Goal: Navigation & Orientation: Find specific page/section

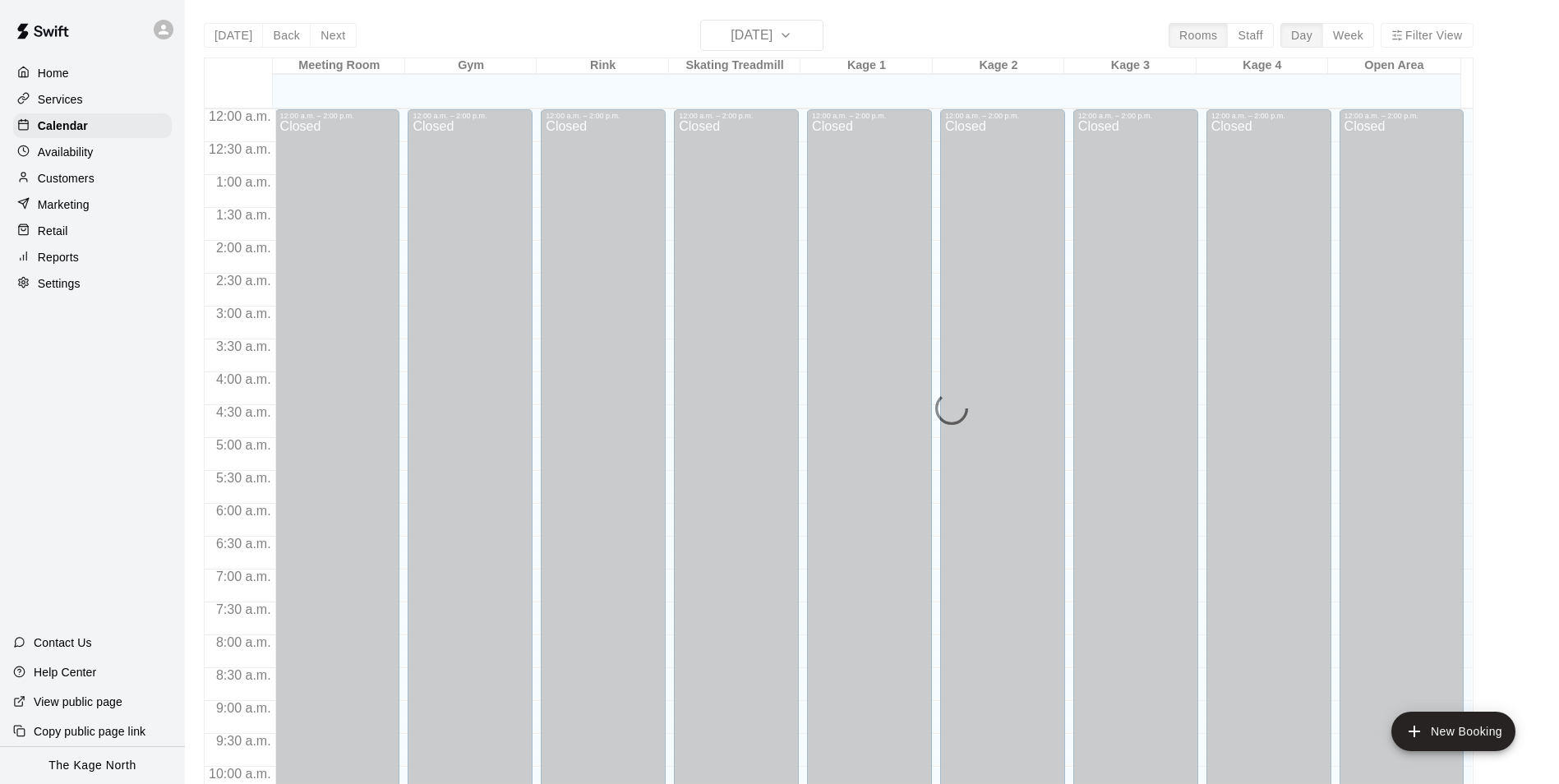
scroll to position [886, 0]
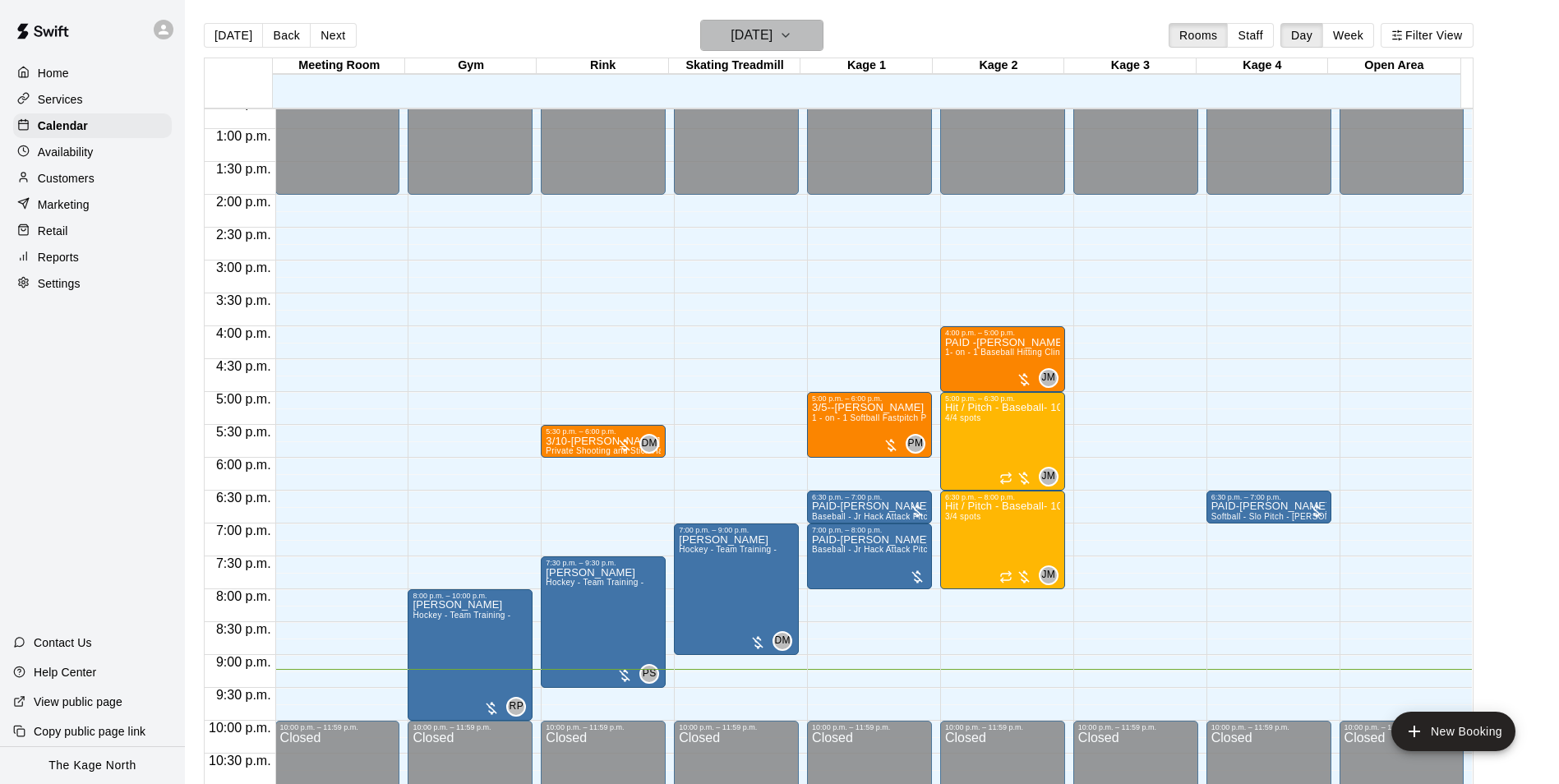
click at [772, 33] on h6 "[DATE]" at bounding box center [752, 35] width 42 height 23
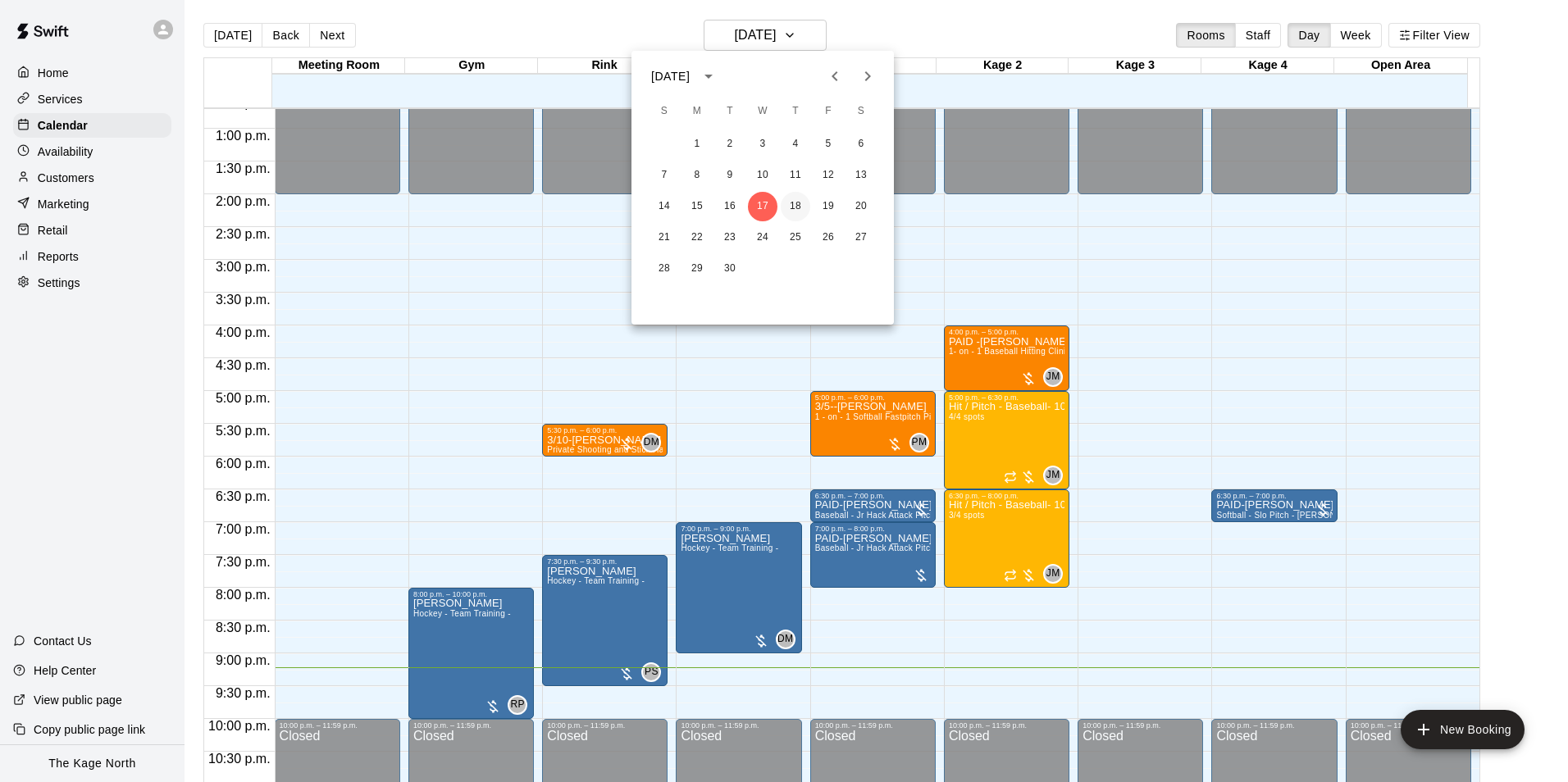
click at [794, 202] on button "18" at bounding box center [795, 206] width 30 height 30
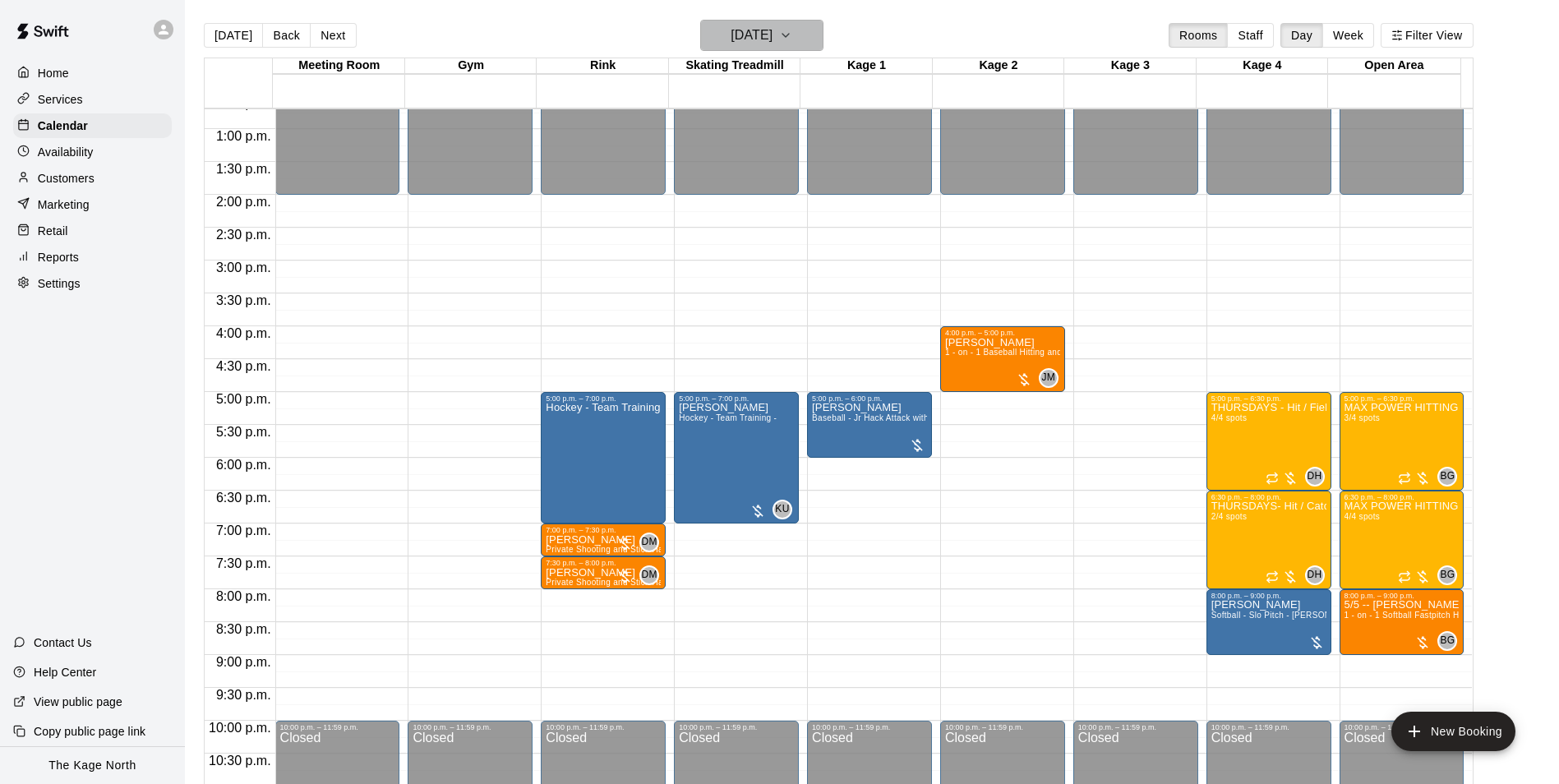
click at [772, 39] on h6 "[DATE]" at bounding box center [752, 35] width 42 height 23
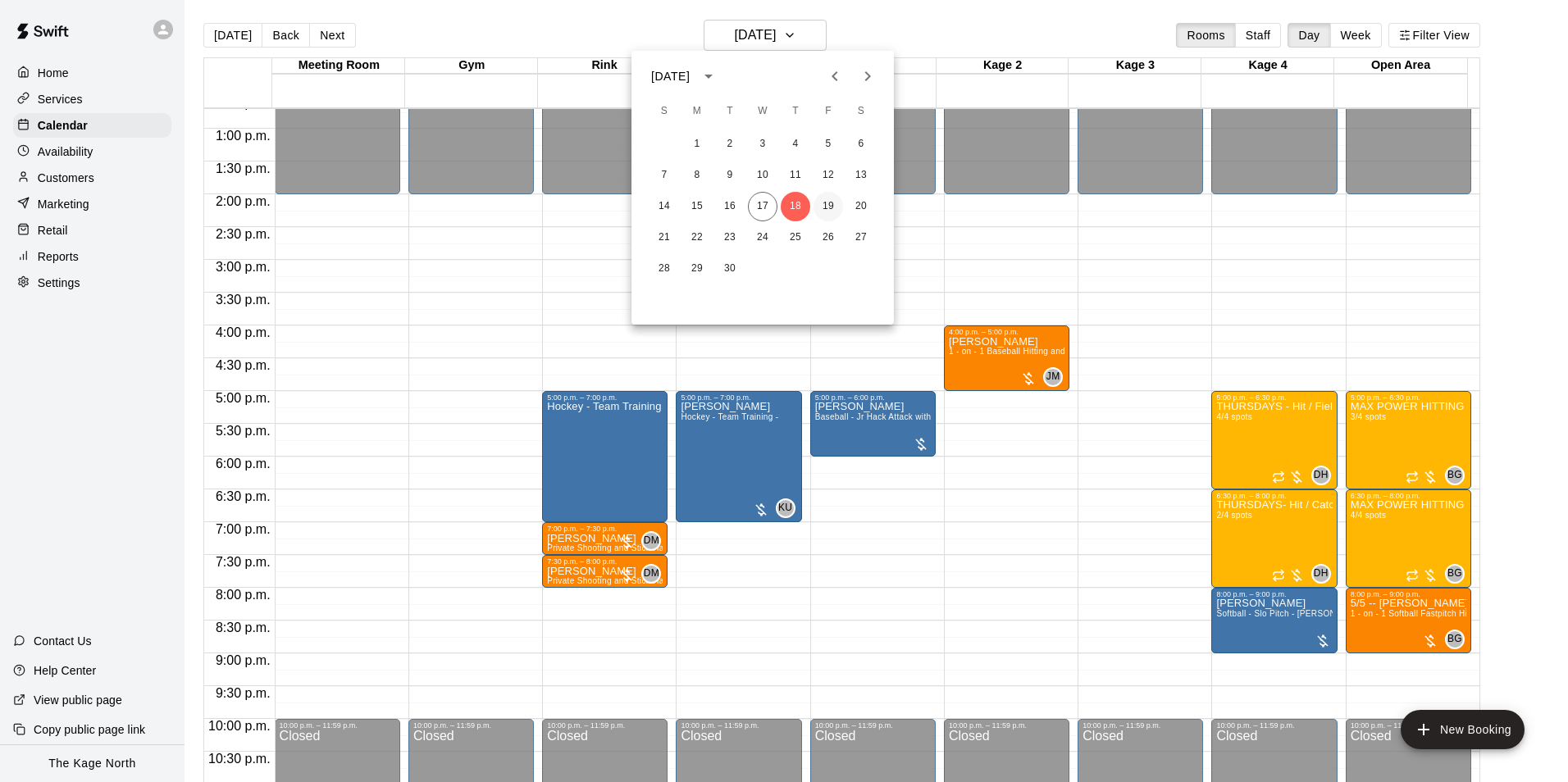
click at [823, 205] on button "19" at bounding box center [828, 206] width 30 height 30
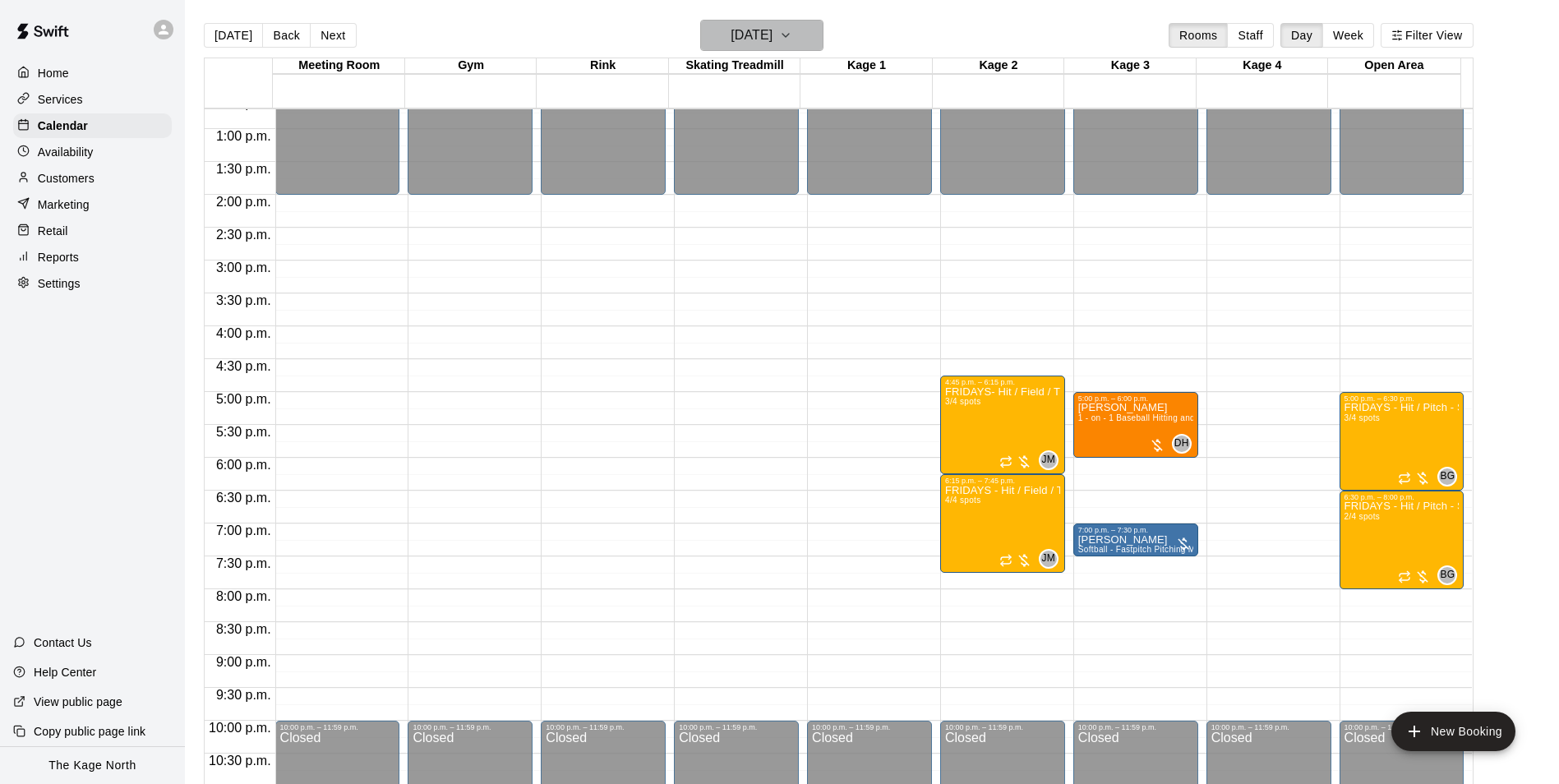
click at [772, 32] on h6 "[DATE]" at bounding box center [752, 35] width 42 height 23
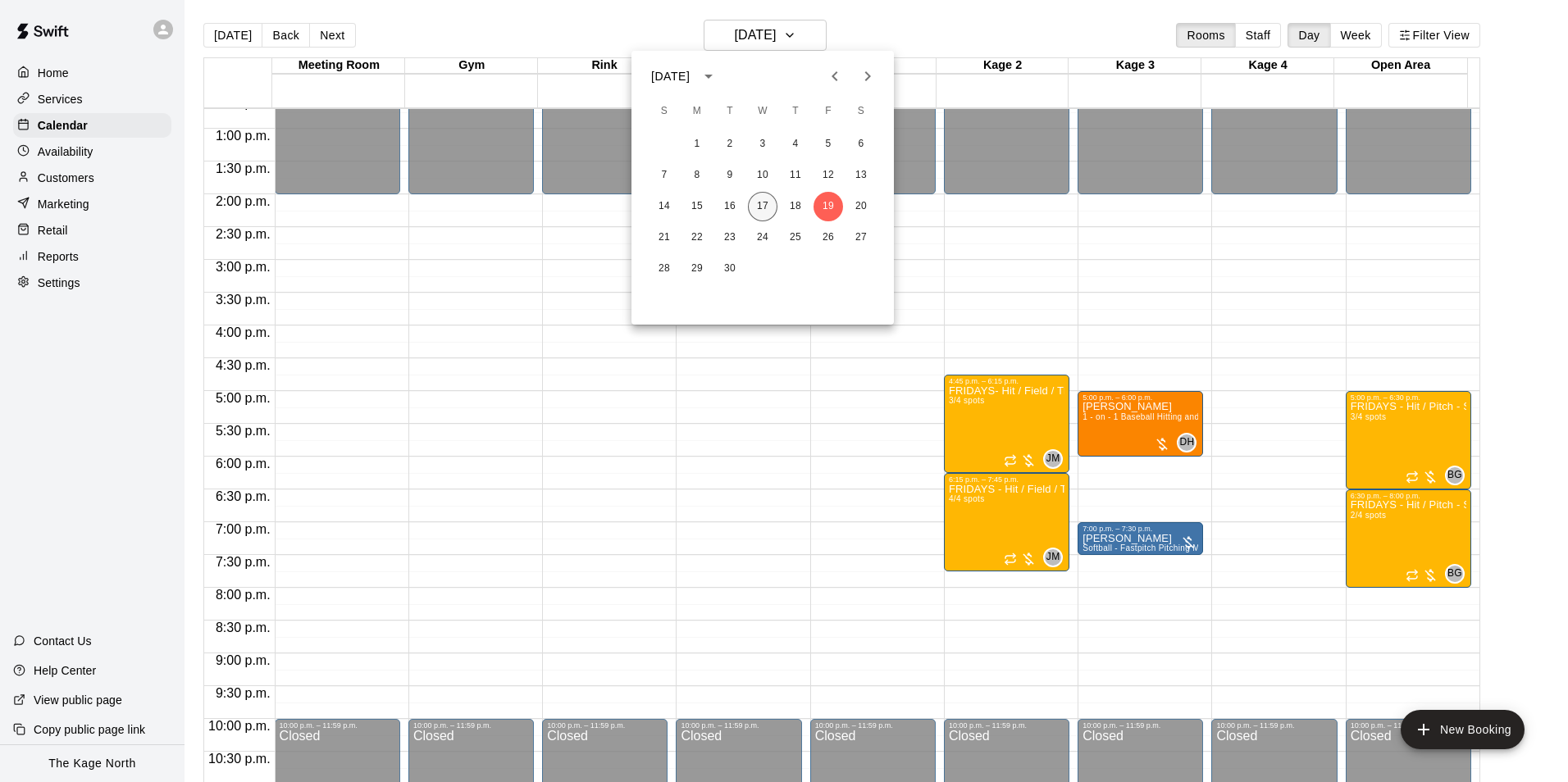
click at [759, 204] on button "17" at bounding box center [762, 206] width 30 height 30
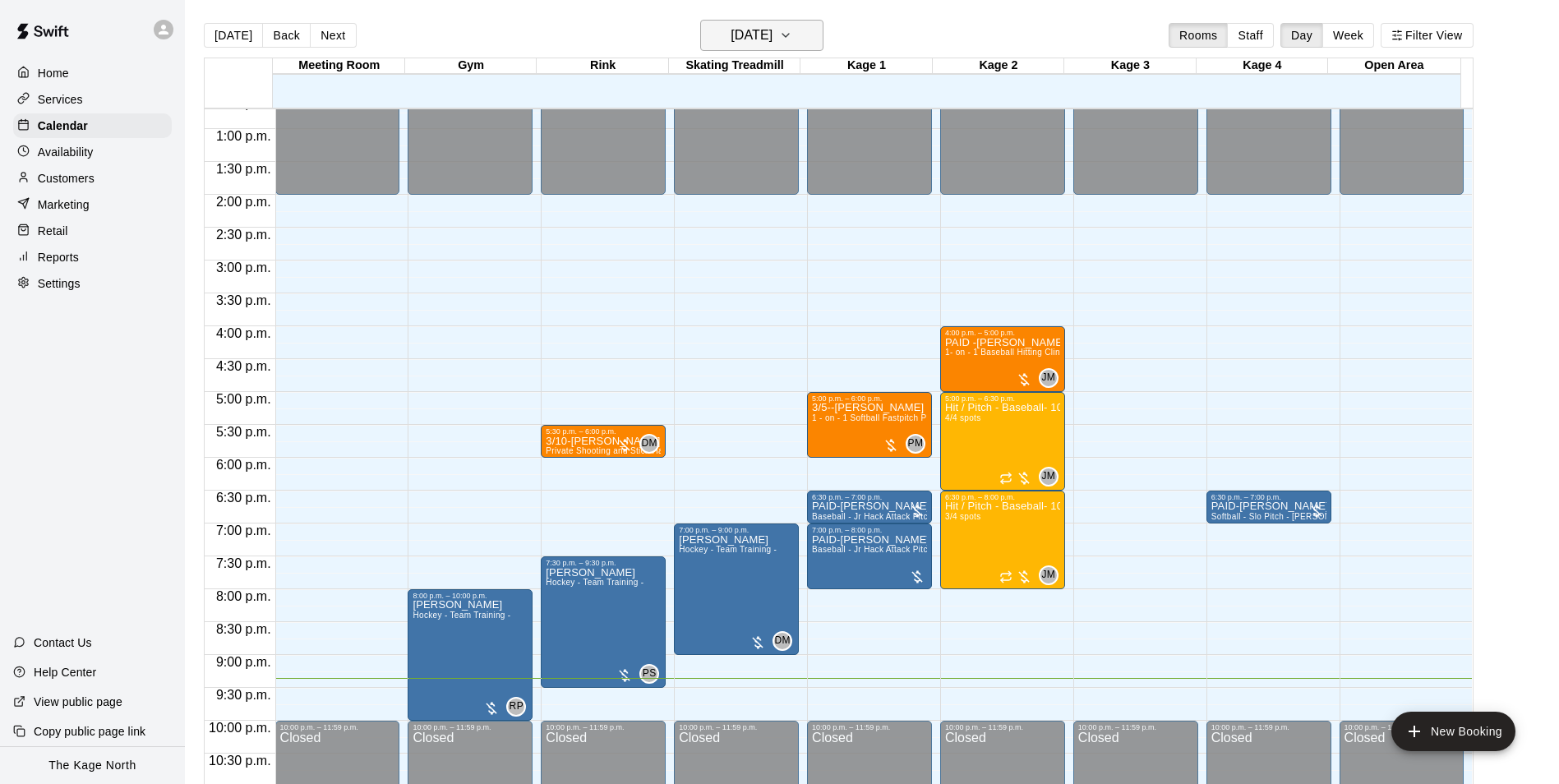
click at [772, 24] on h6 "[DATE]" at bounding box center [752, 35] width 42 height 23
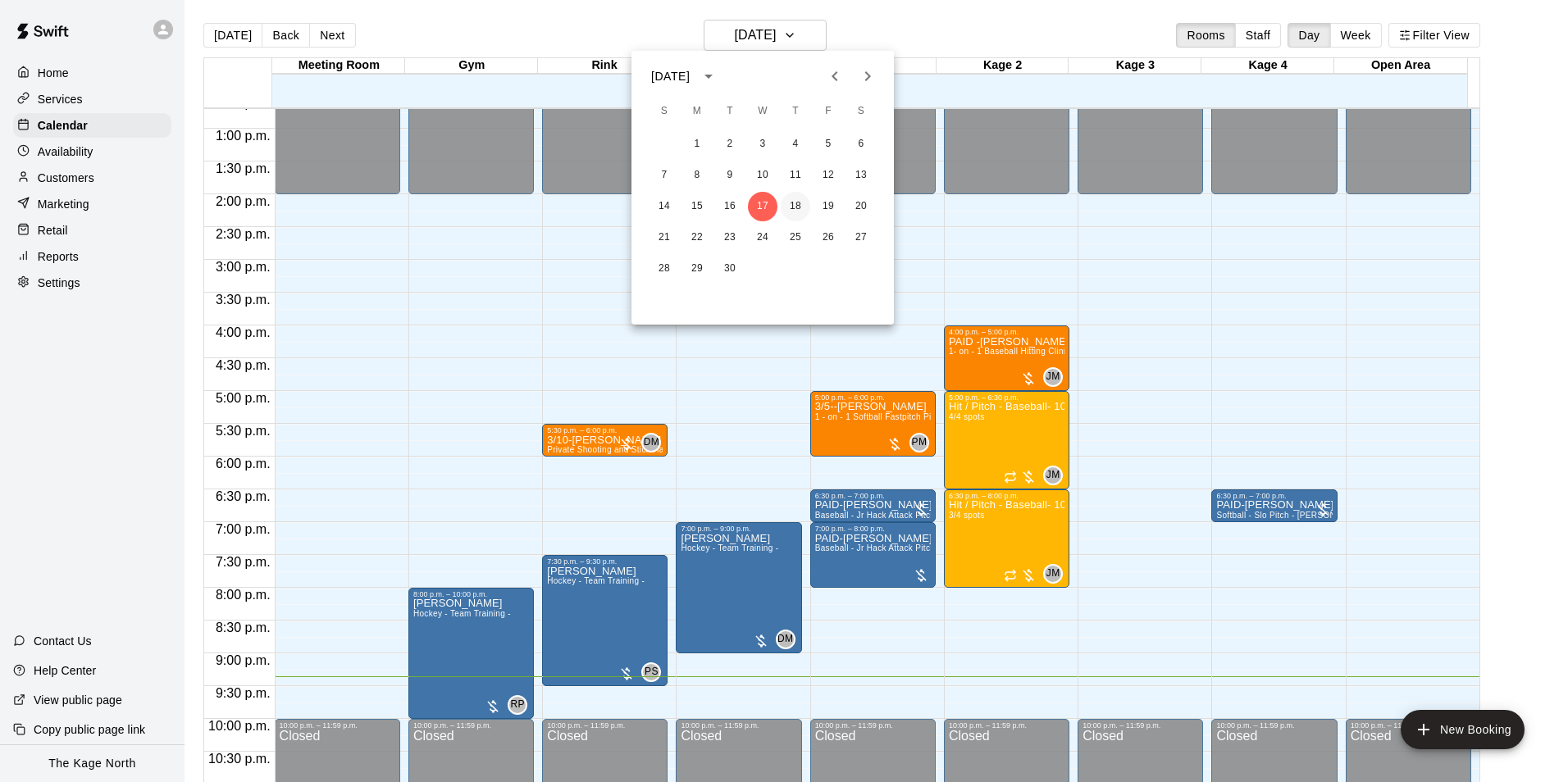
click at [794, 210] on button "18" at bounding box center [795, 206] width 30 height 30
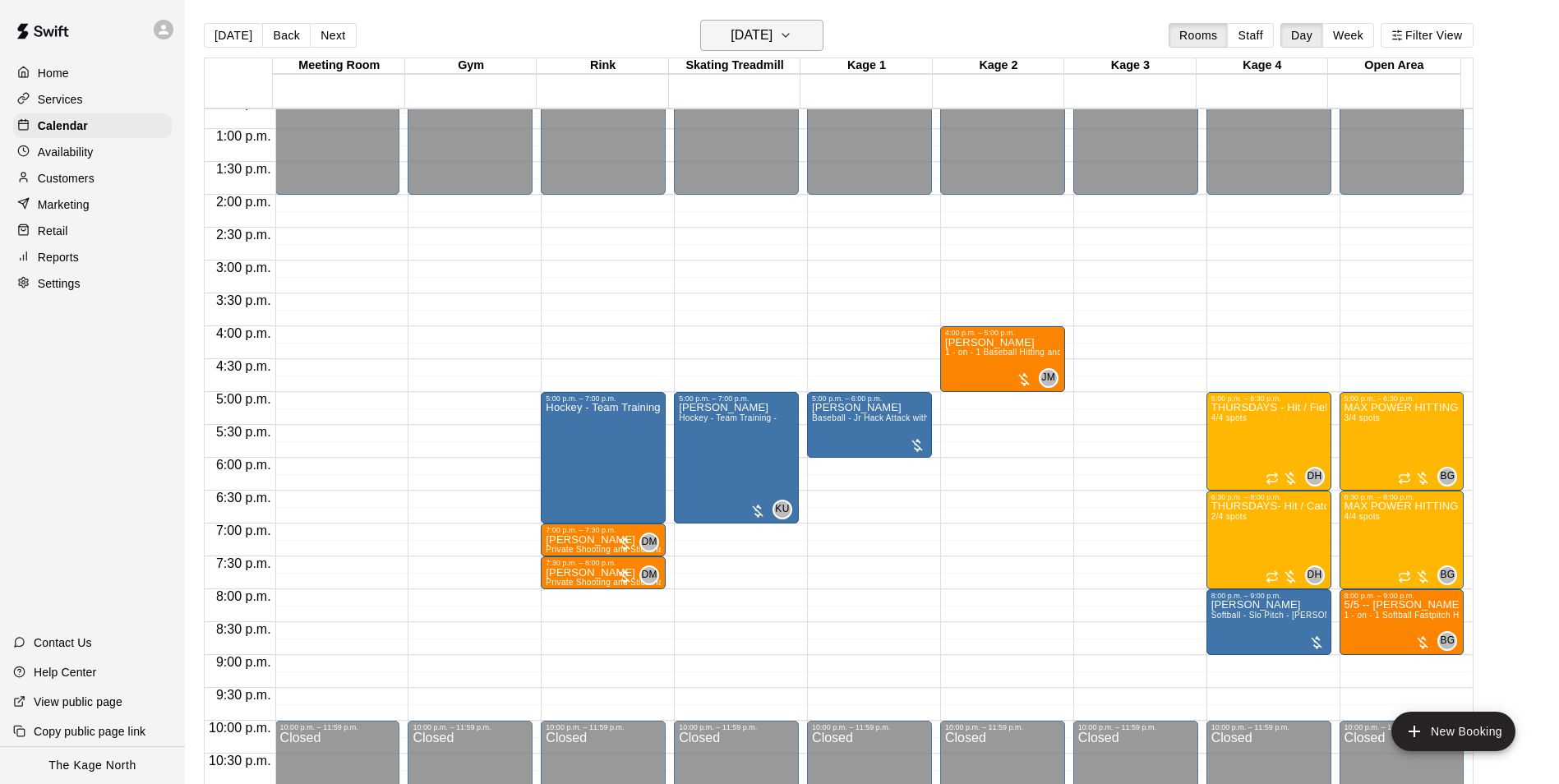
click at [772, 26] on h6 "[DATE]" at bounding box center [752, 35] width 42 height 23
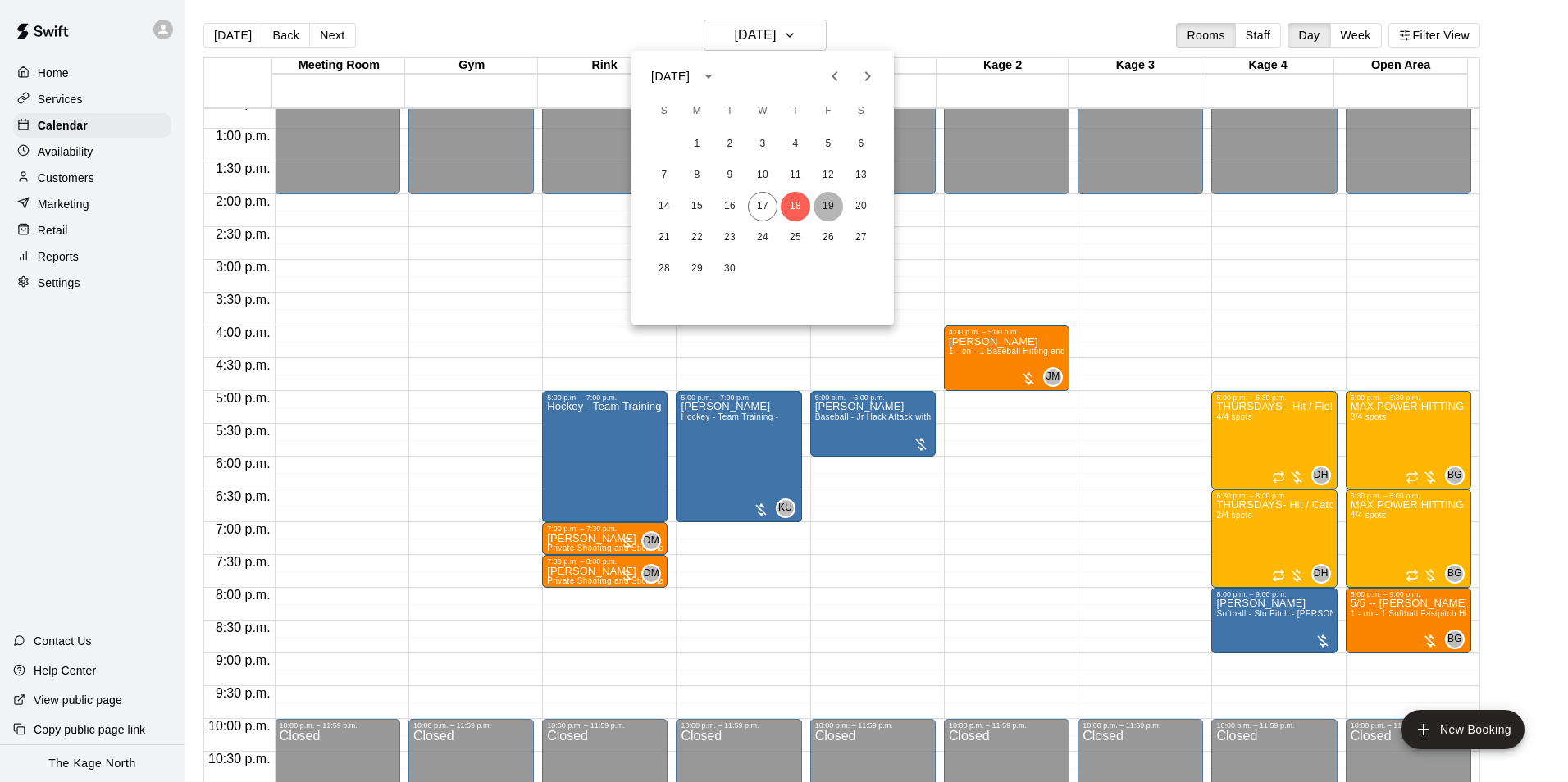
click at [837, 204] on button "19" at bounding box center [828, 206] width 30 height 30
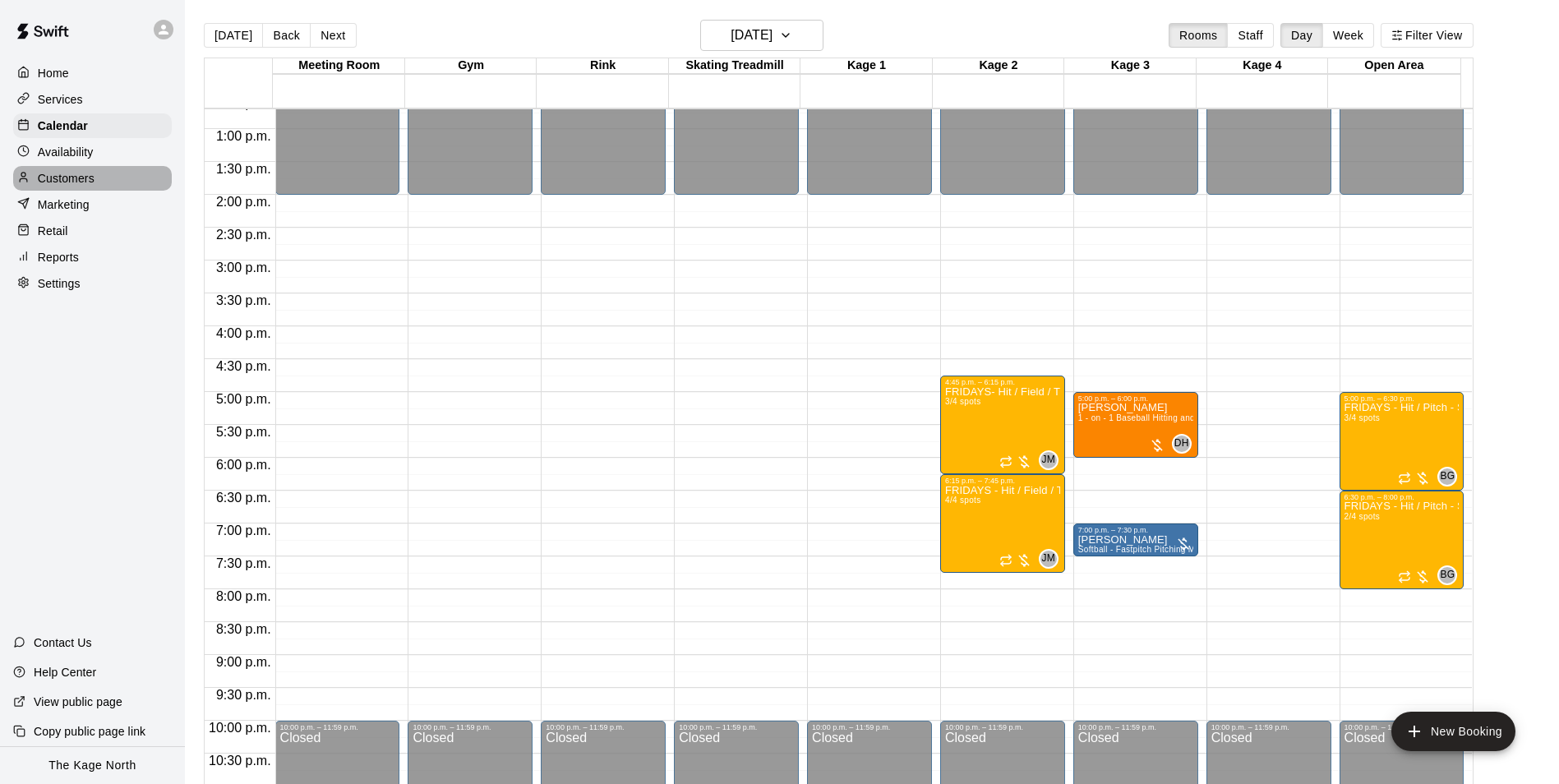
click at [83, 180] on p "Customers" at bounding box center [66, 179] width 57 height 16
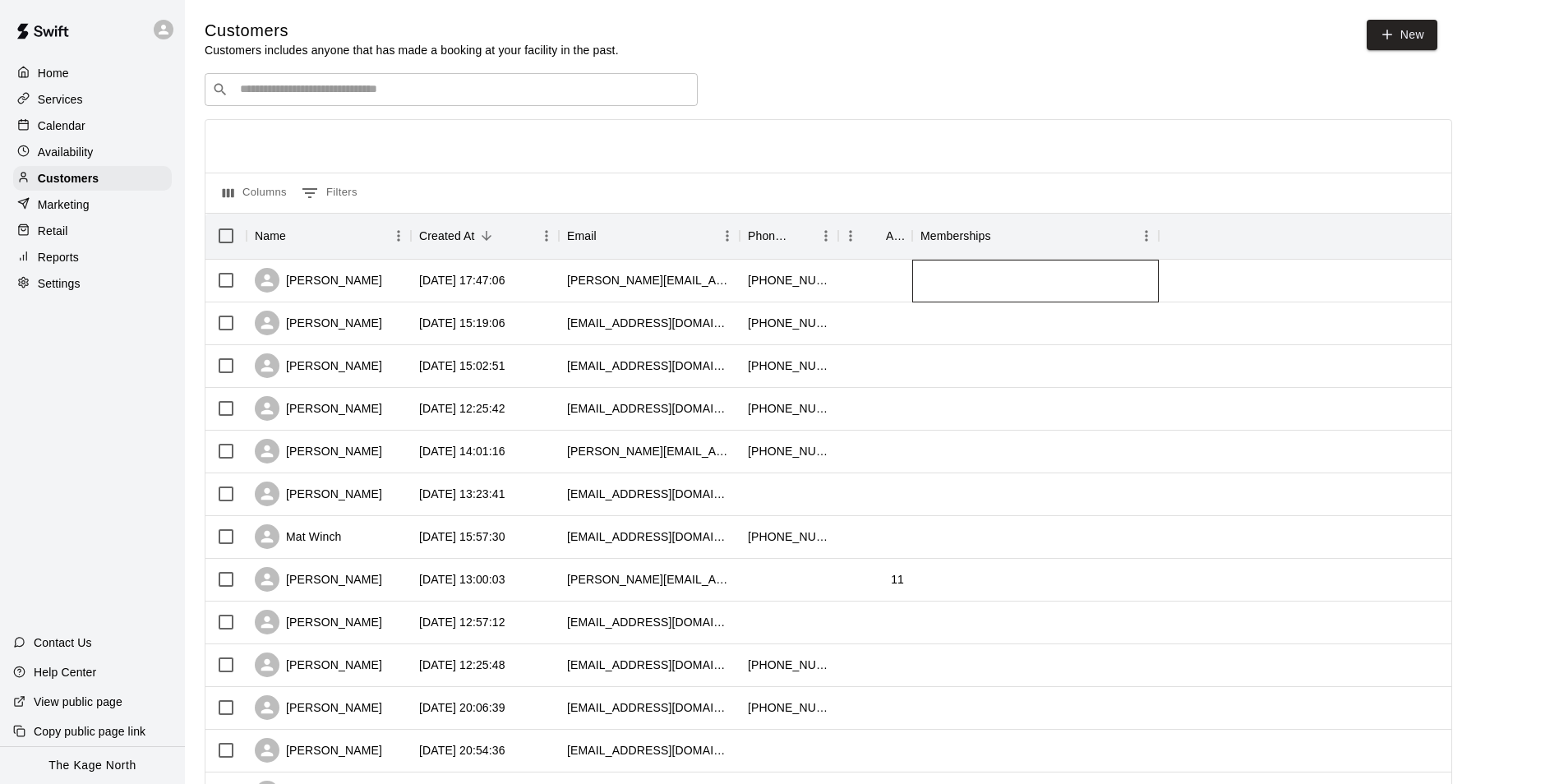
click at [1004, 289] on div at bounding box center [1035, 281] width 246 height 42
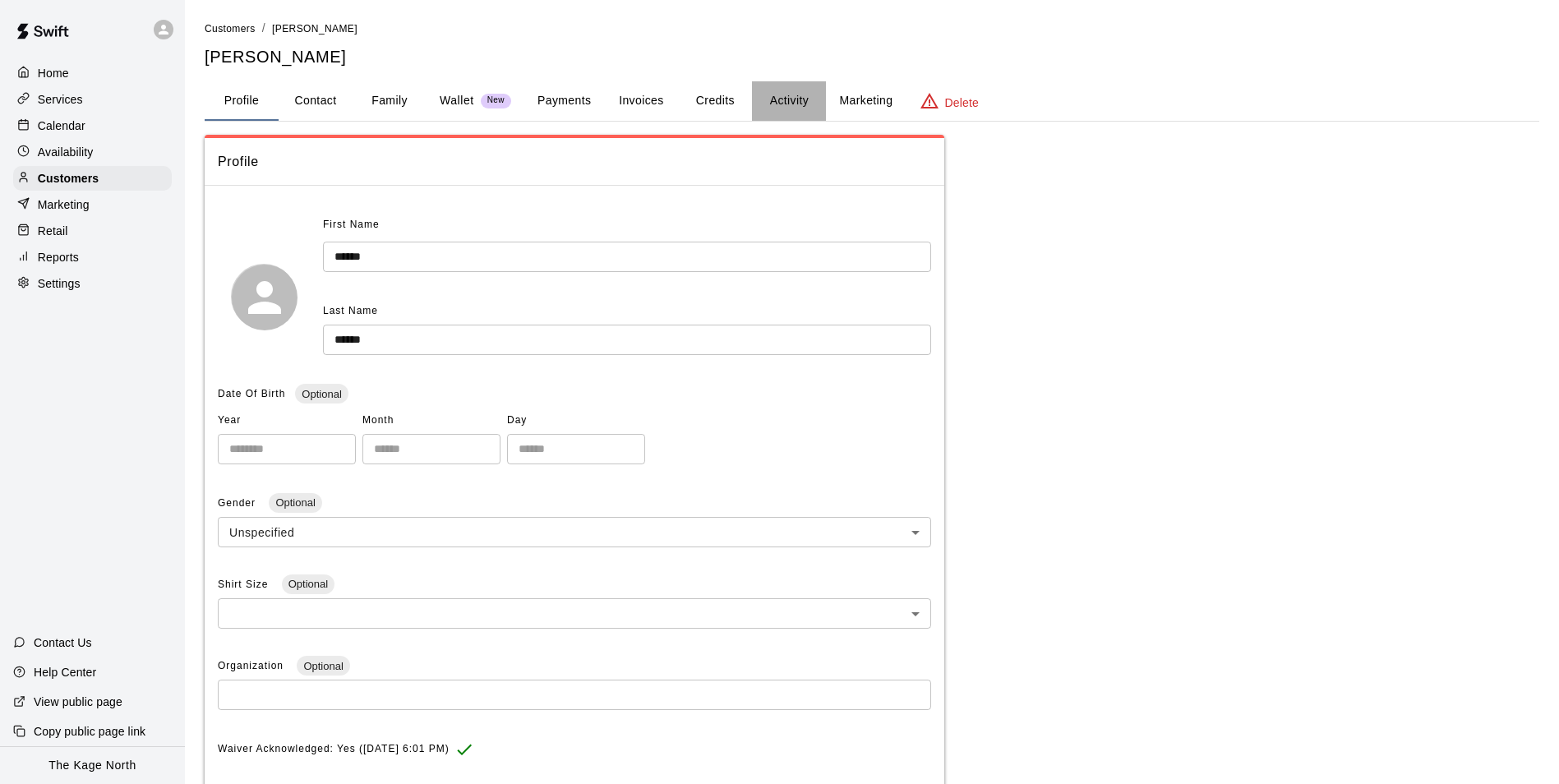
click at [795, 96] on button "Activity" at bounding box center [789, 101] width 74 height 40
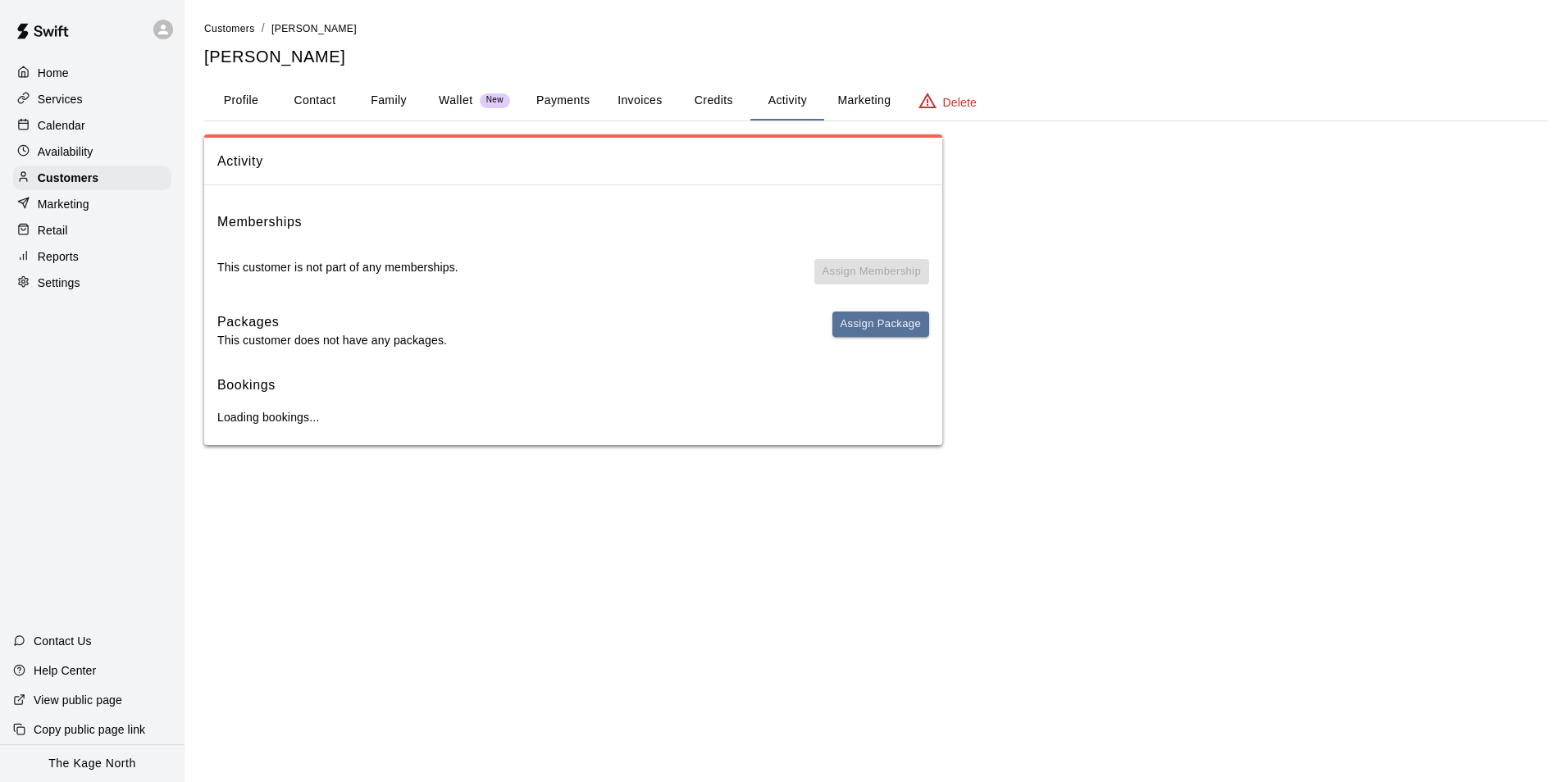
click at [51, 121] on p "Calendar" at bounding box center [61, 125] width 48 height 16
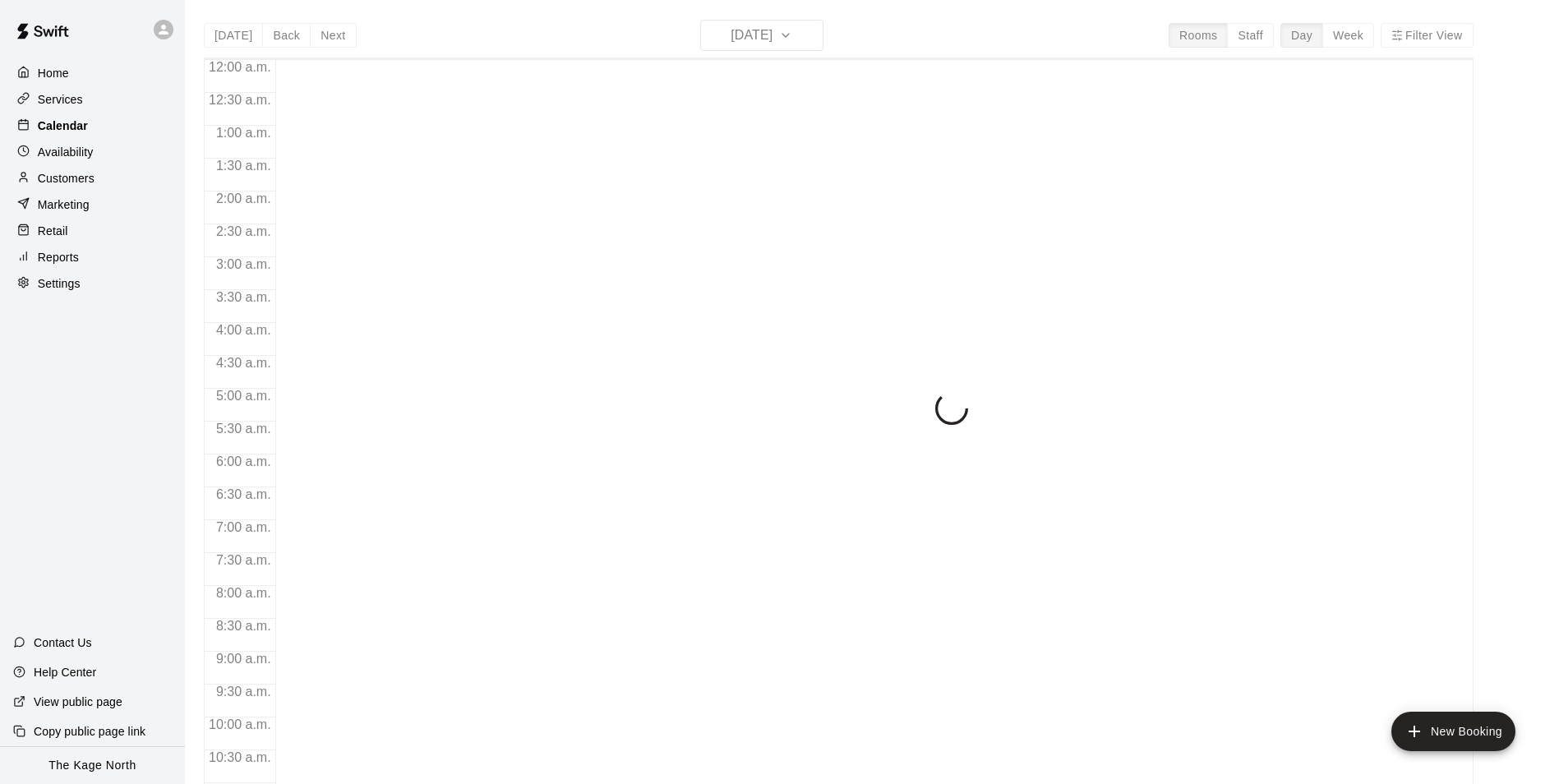
scroll to position [835, 0]
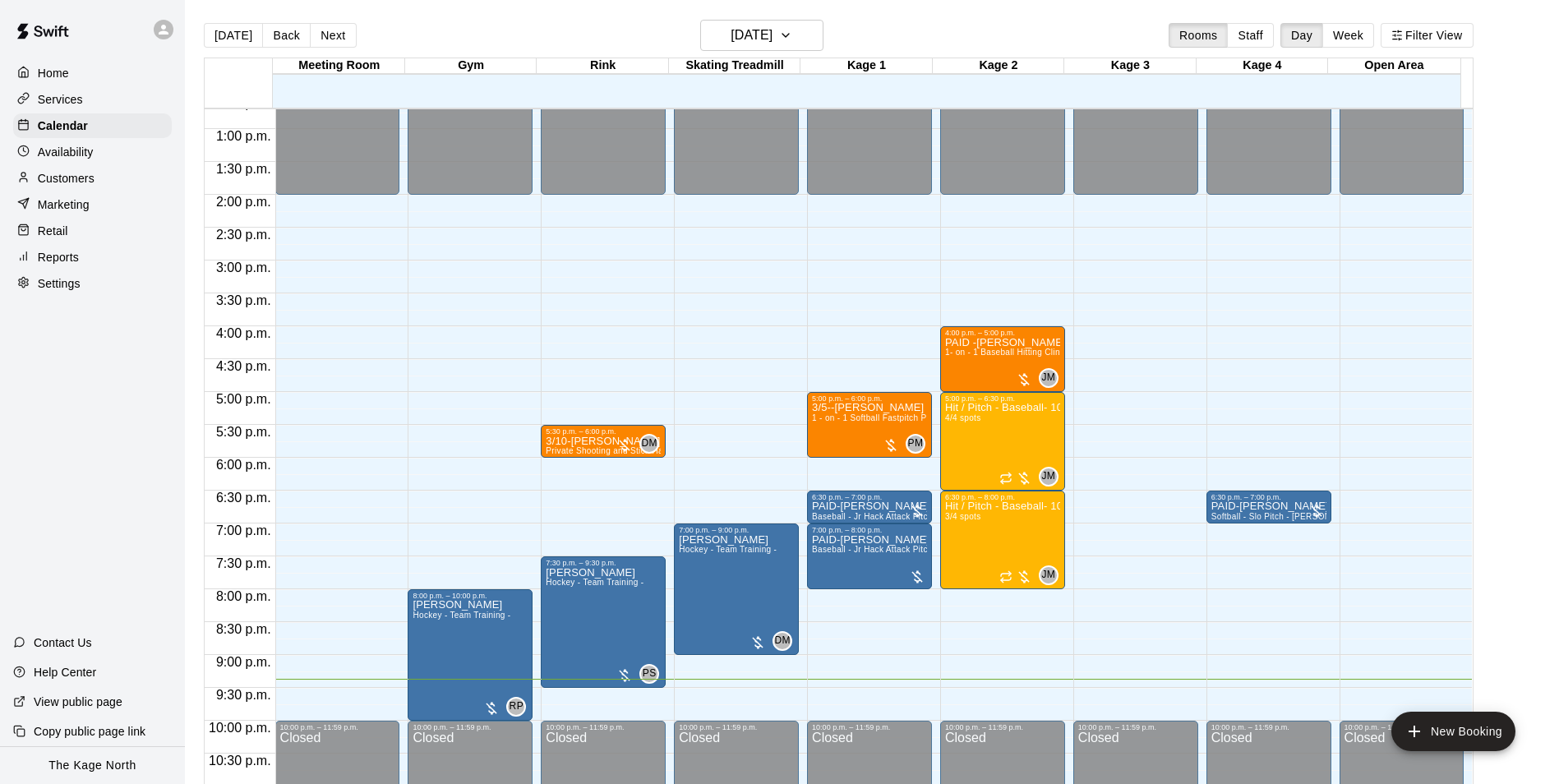
click at [911, 29] on div "[DATE] Back [DATE][DATE] Rooms Staff Day Week Filter View" at bounding box center [838, 39] width 1269 height 38
click at [986, 42] on div "[DATE] Back [DATE][DATE] Rooms Staff Day Week Filter View" at bounding box center [838, 39] width 1269 height 38
click at [772, 44] on h6 "[DATE]" at bounding box center [752, 35] width 42 height 23
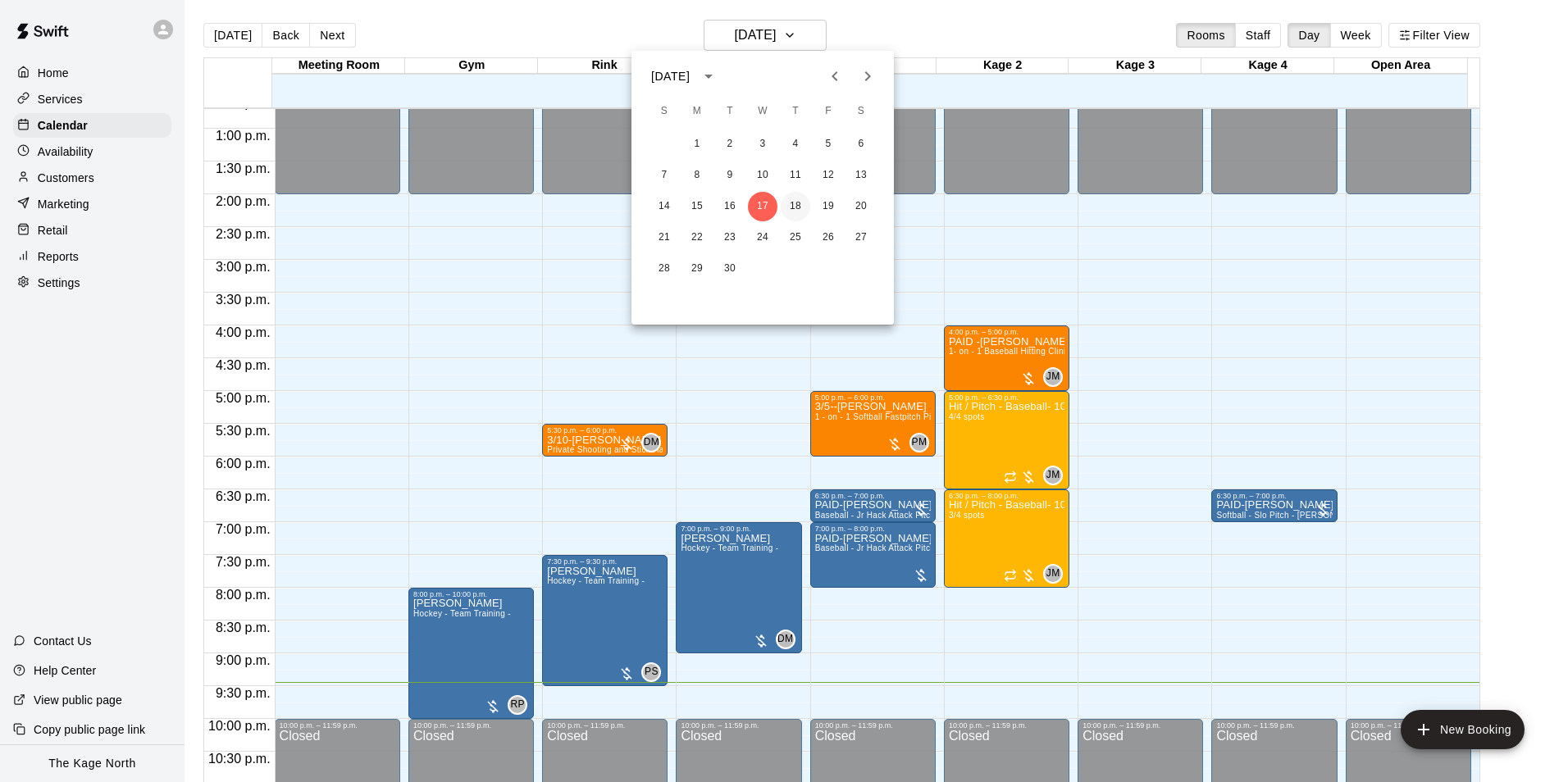
click at [796, 205] on button "18" at bounding box center [795, 206] width 30 height 30
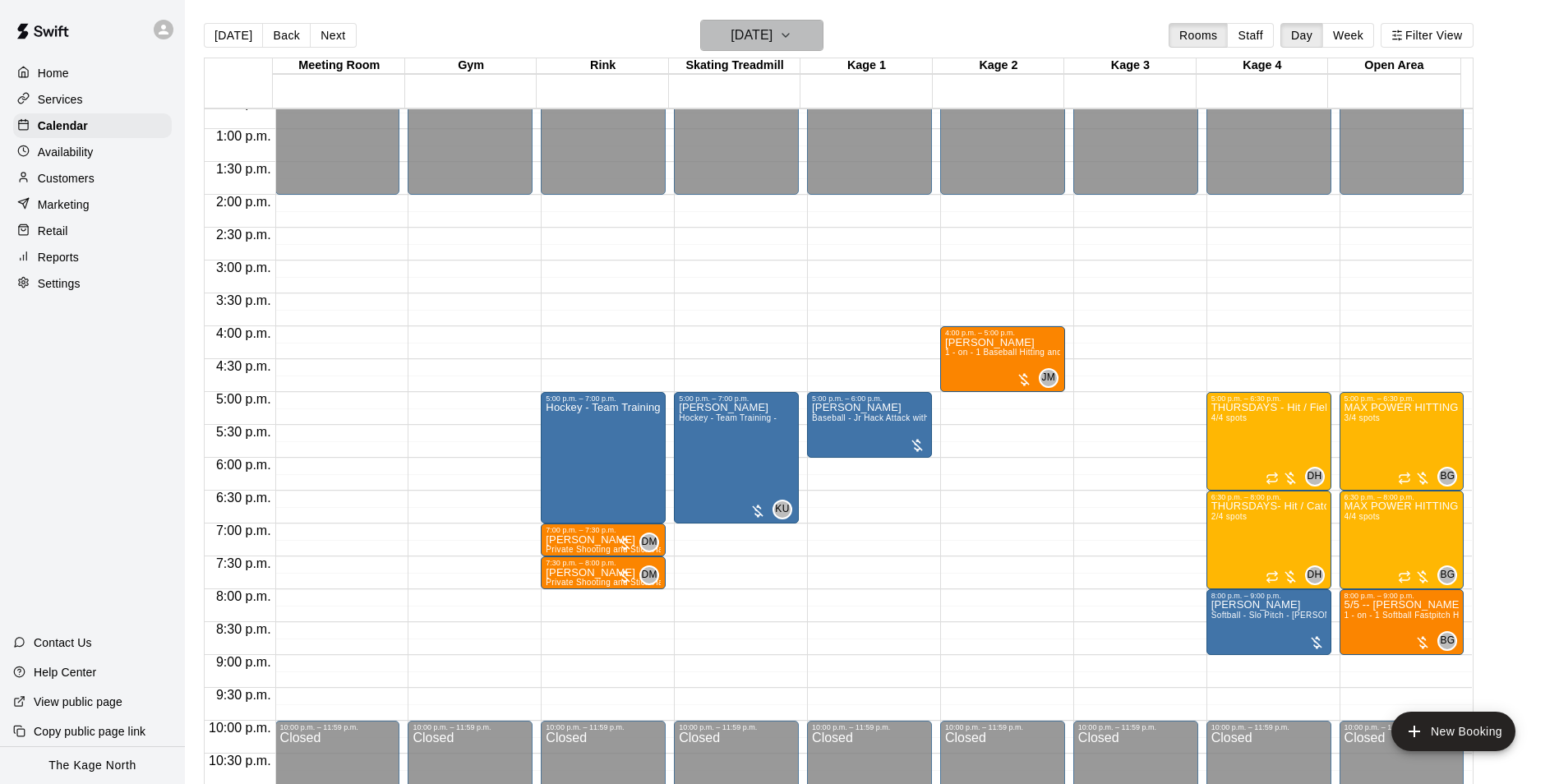
click at [772, 42] on h6 "[DATE]" at bounding box center [752, 35] width 42 height 23
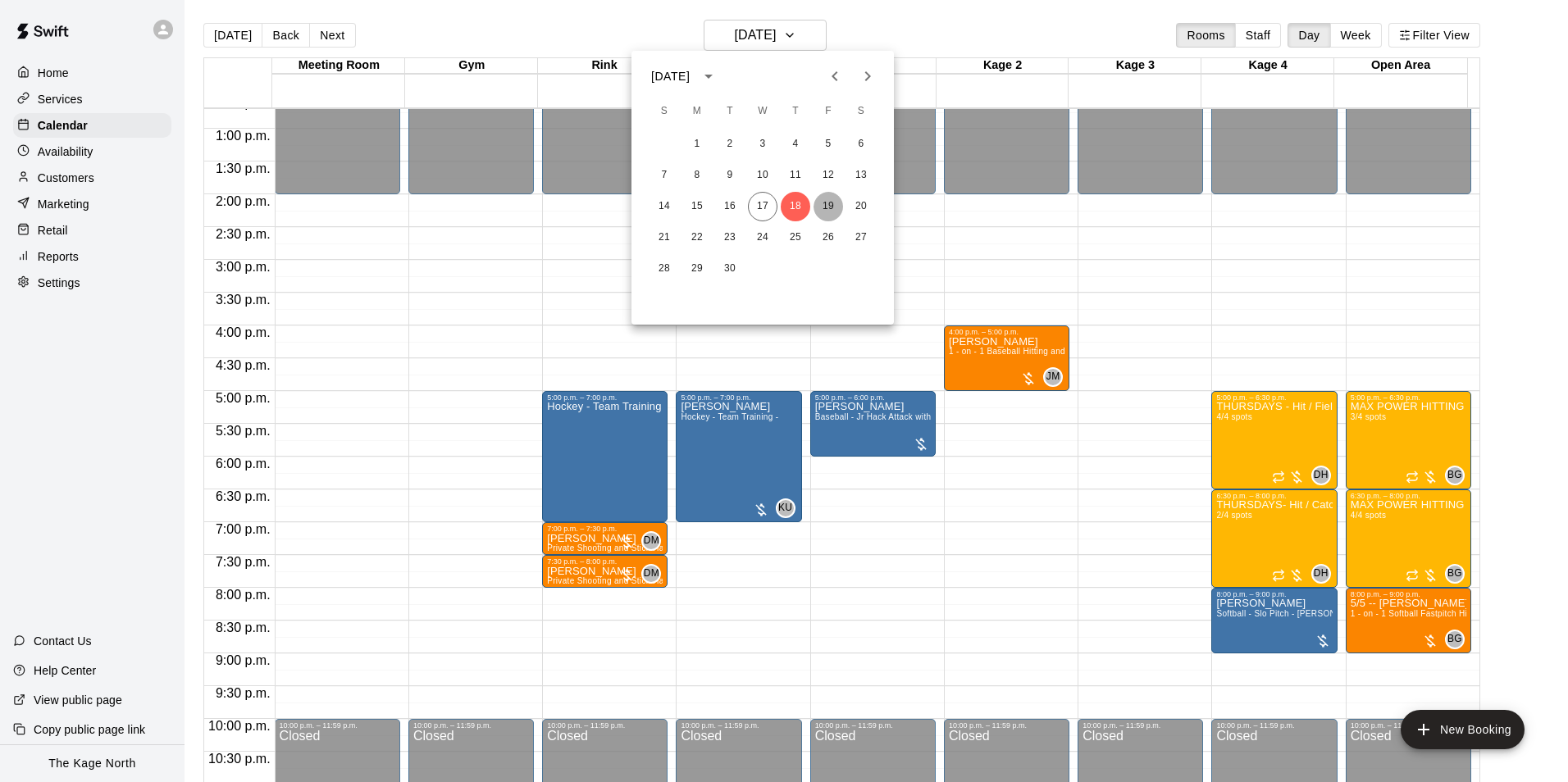
click at [830, 213] on button "19" at bounding box center [828, 206] width 30 height 30
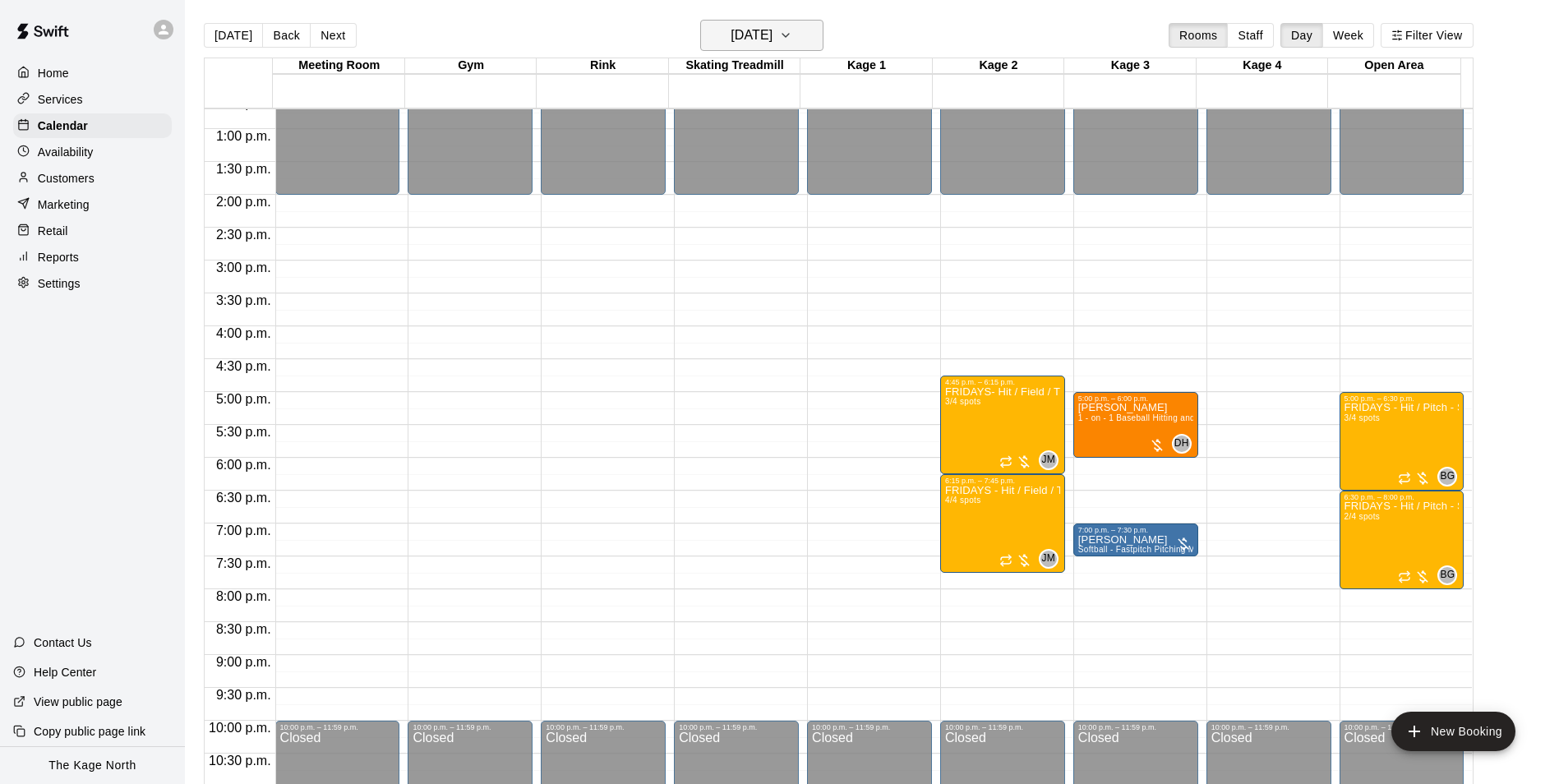
click at [758, 40] on h6 "[DATE]" at bounding box center [752, 35] width 42 height 23
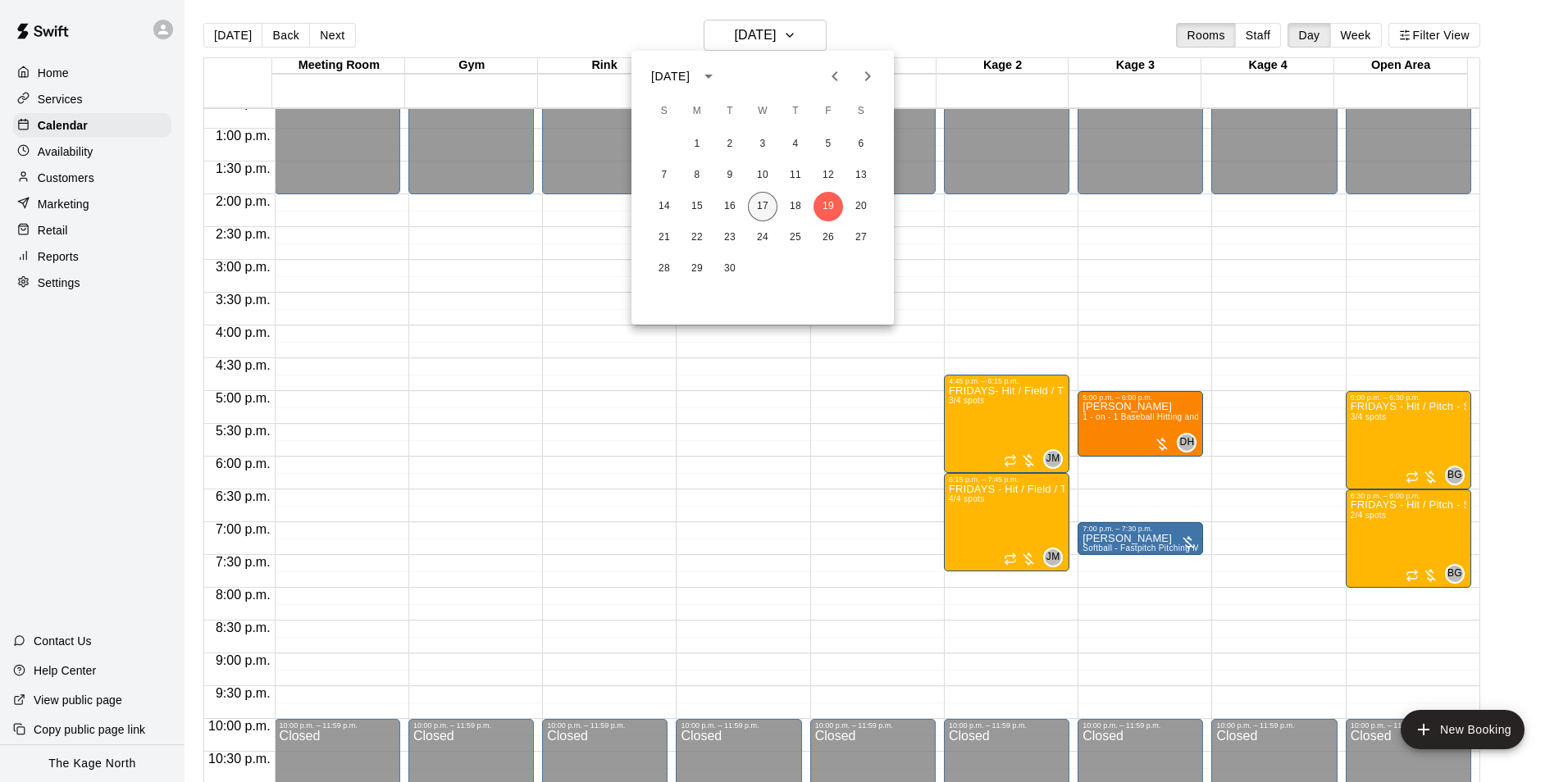
click at [761, 205] on button "17" at bounding box center [762, 206] width 30 height 30
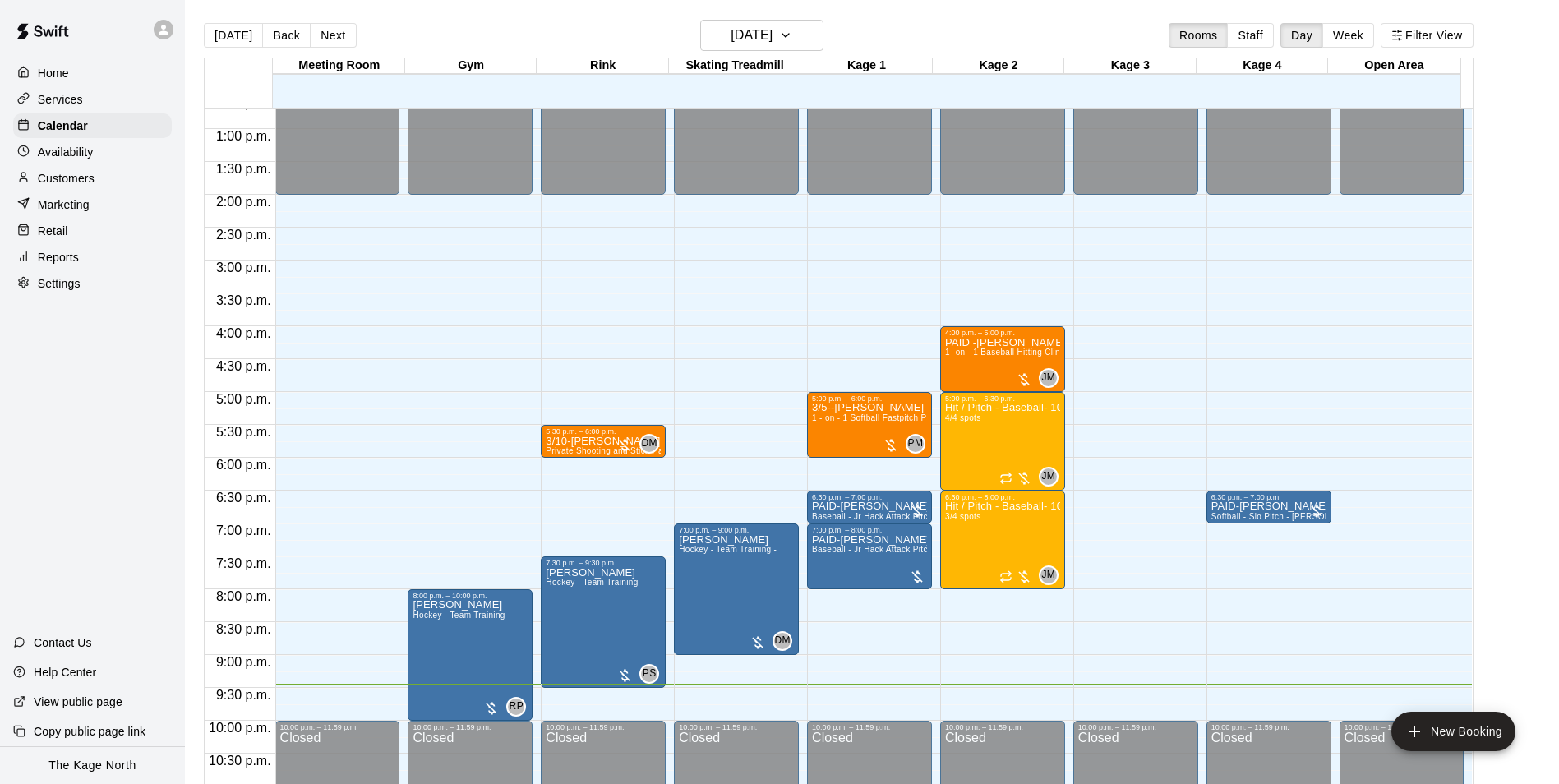
click at [759, 52] on div "[DATE] Back [DATE][DATE] Rooms Staff Day Week Filter View" at bounding box center [838, 39] width 1269 height 38
click at [780, 47] on button "[DATE]" at bounding box center [761, 35] width 124 height 32
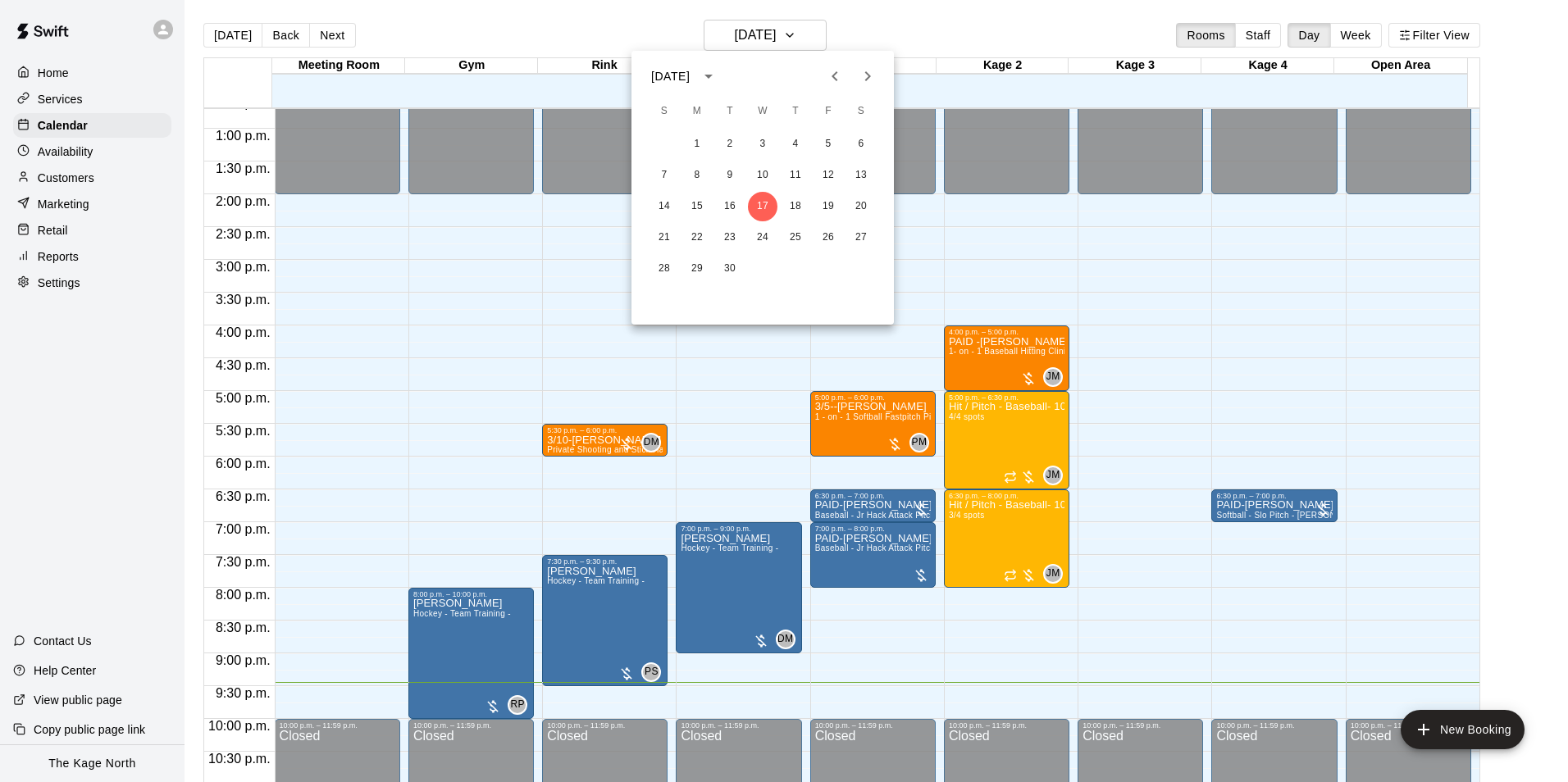
click at [95, 184] on div at bounding box center [784, 391] width 1568 height 782
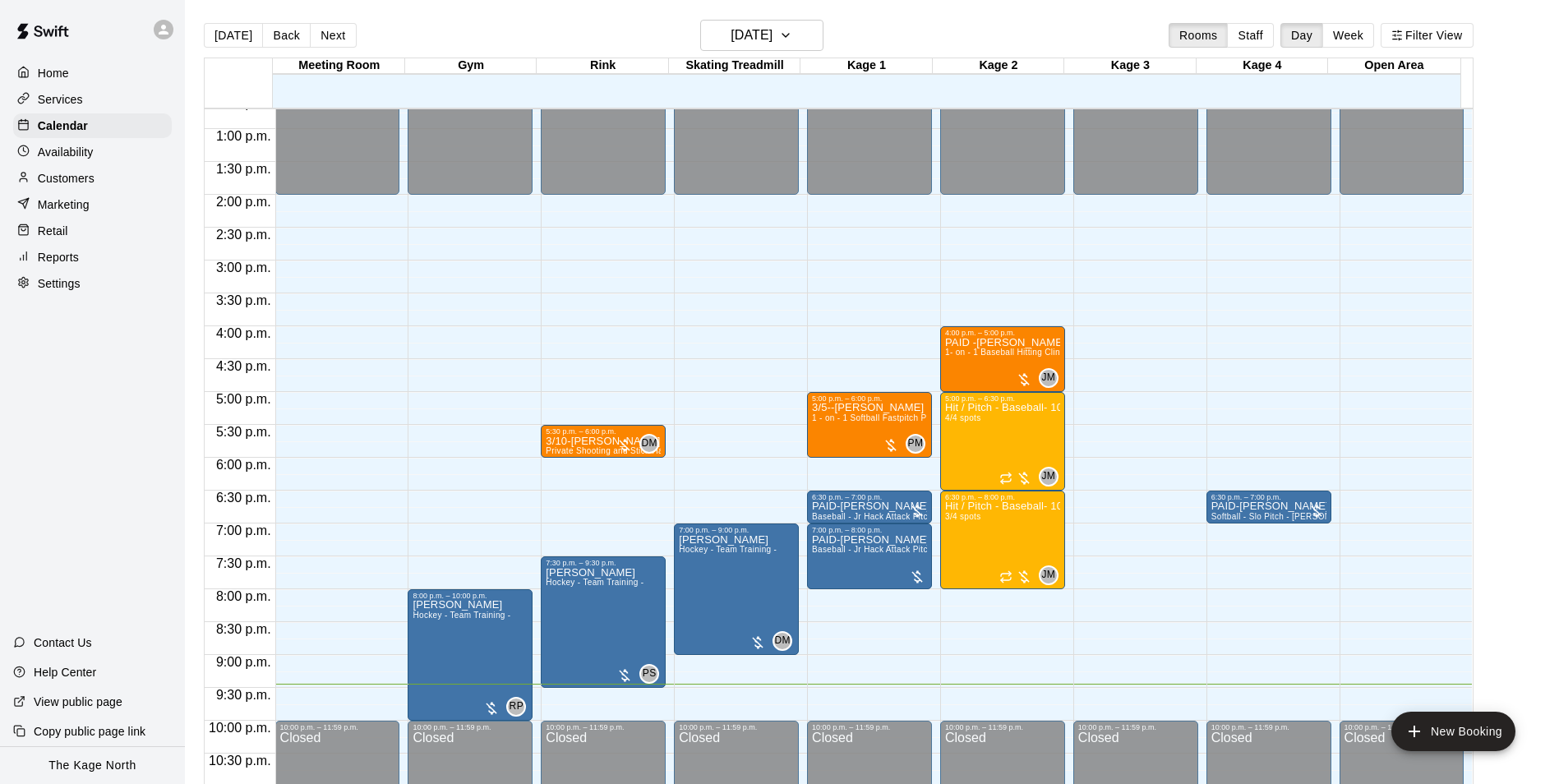
click at [69, 184] on p "Customers" at bounding box center [66, 179] width 57 height 16
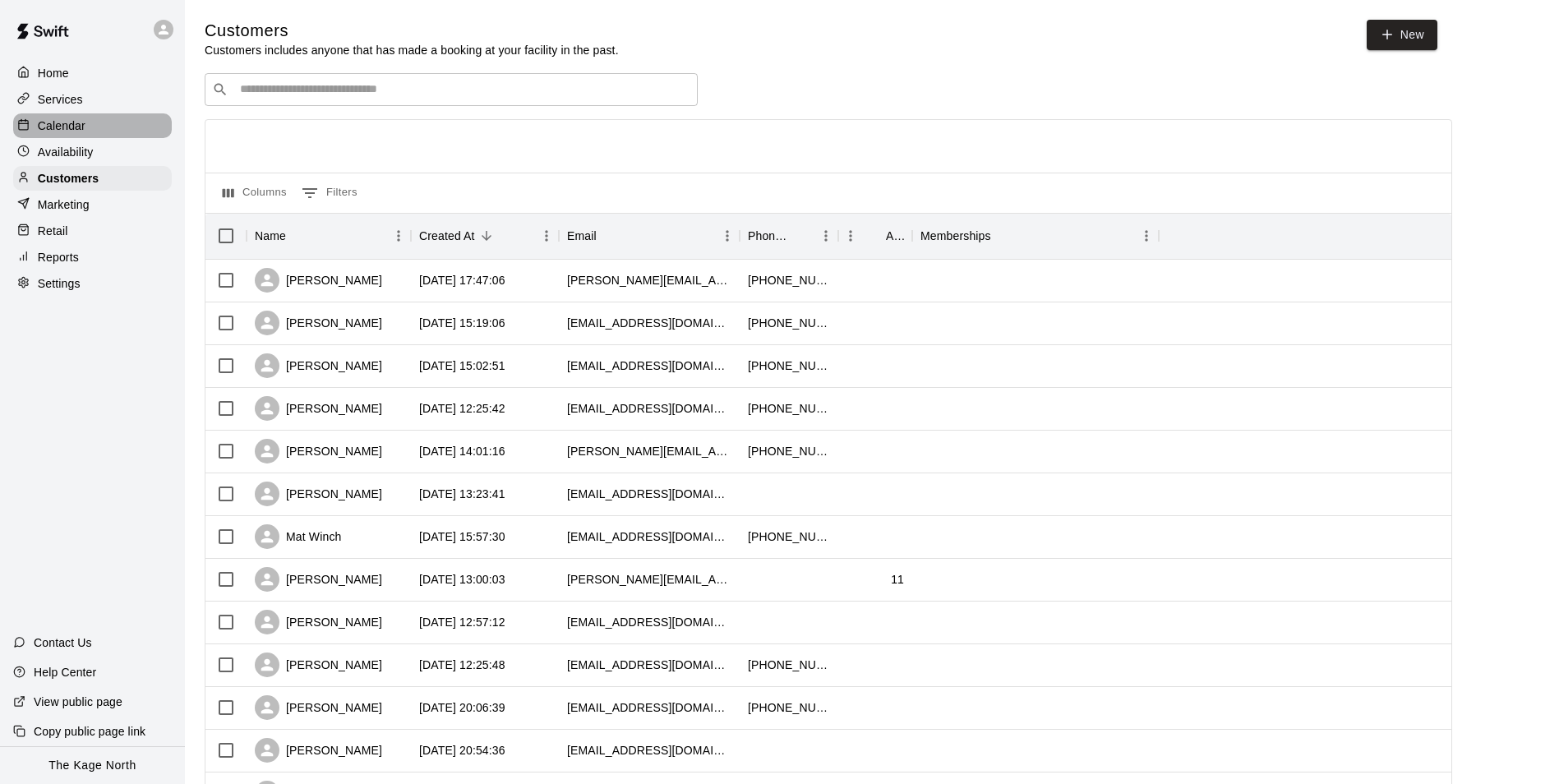
click at [90, 123] on div "Calendar" at bounding box center [93, 125] width 159 height 24
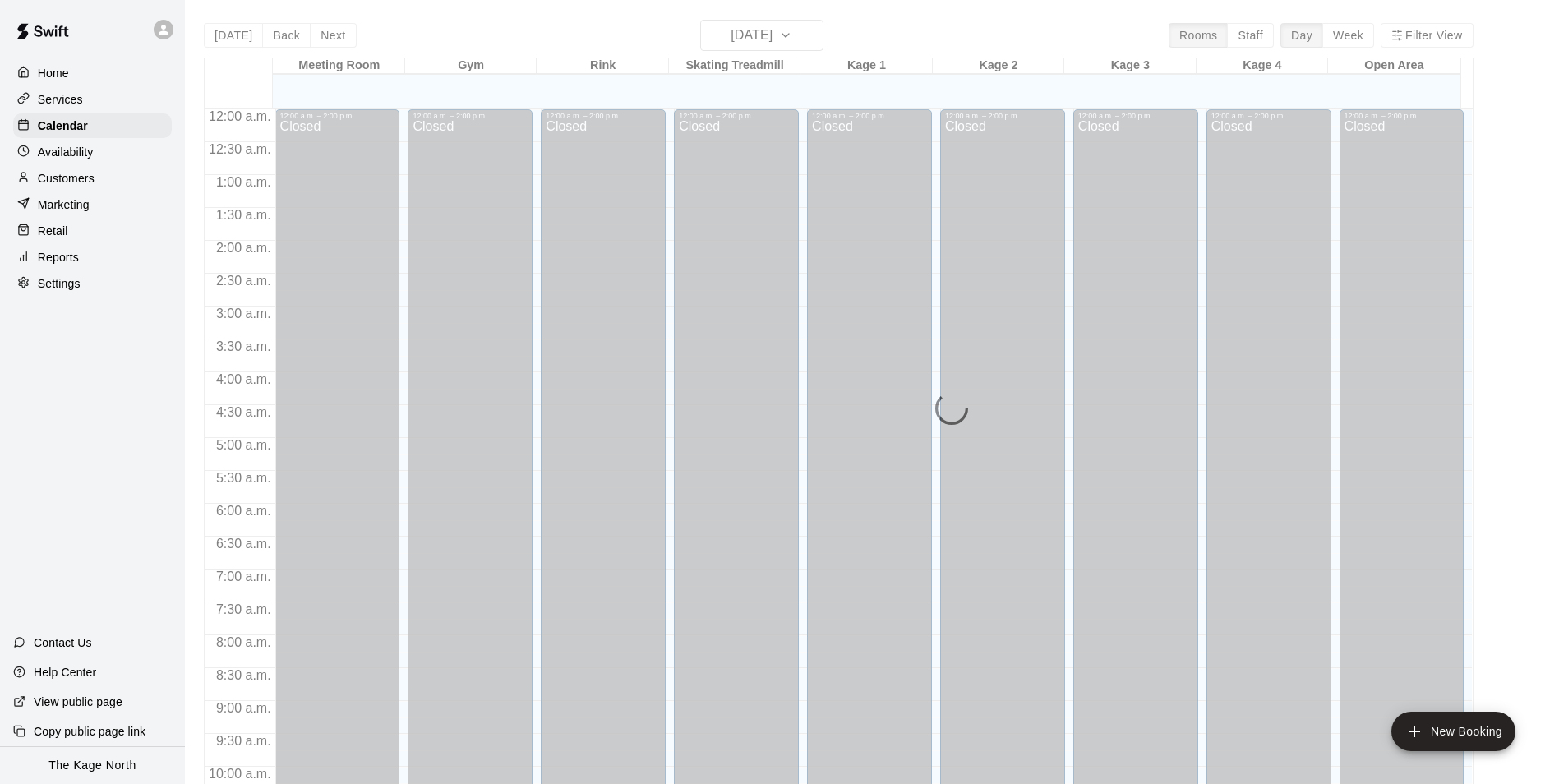
scroll to position [835, 0]
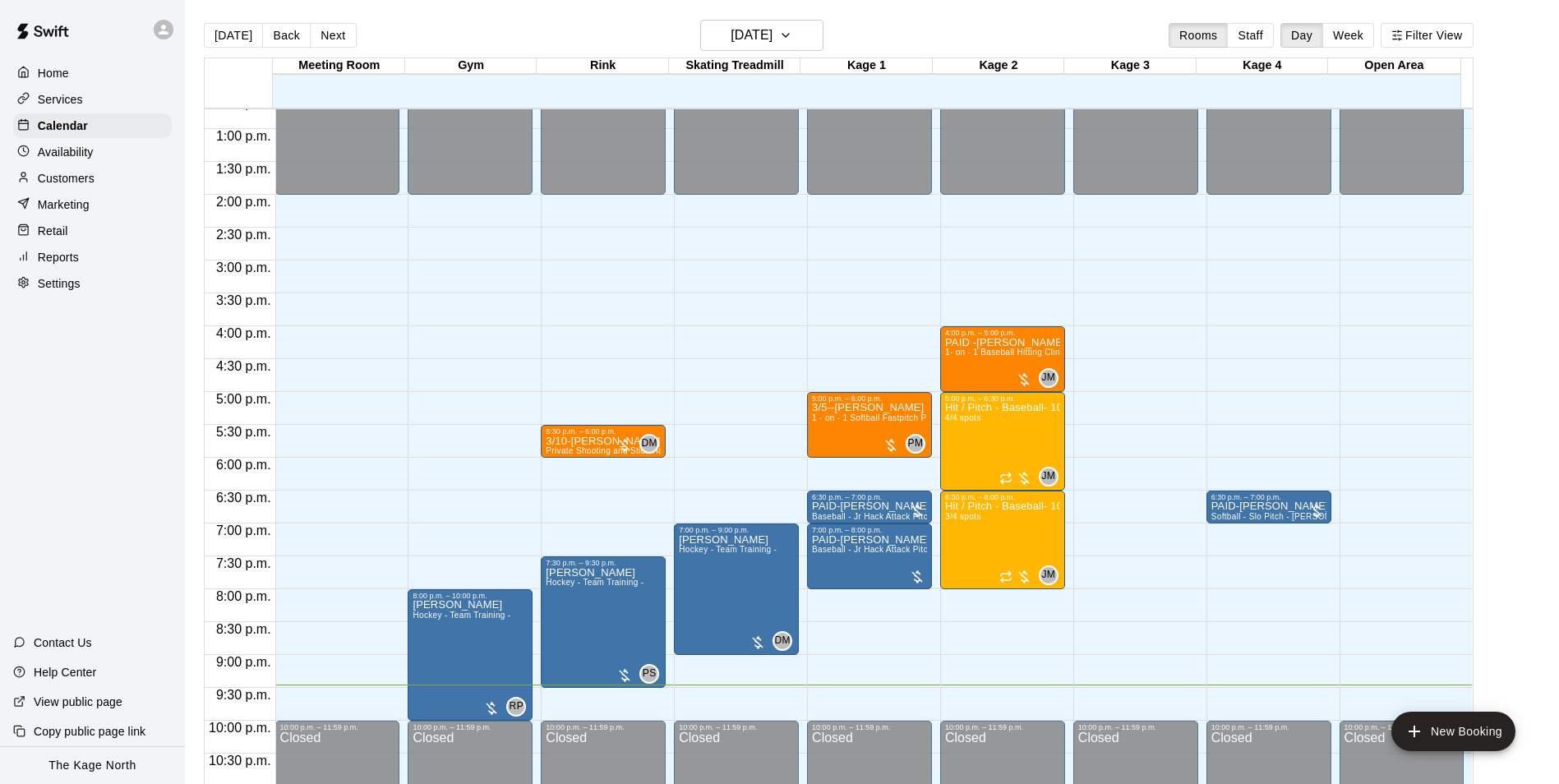
click at [100, 178] on div "Customers" at bounding box center [93, 178] width 159 height 24
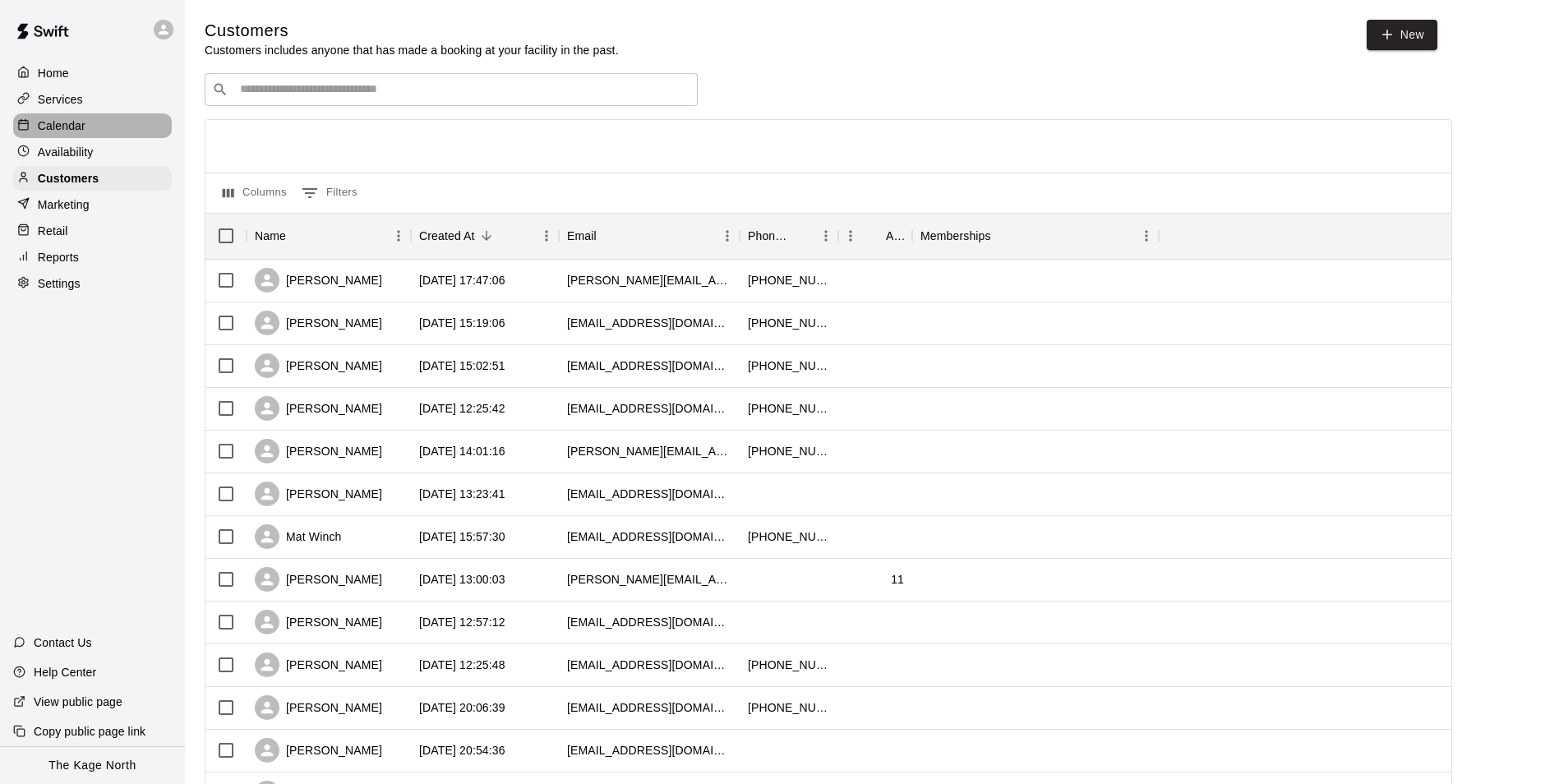
click at [88, 125] on div "Calendar" at bounding box center [93, 125] width 159 height 24
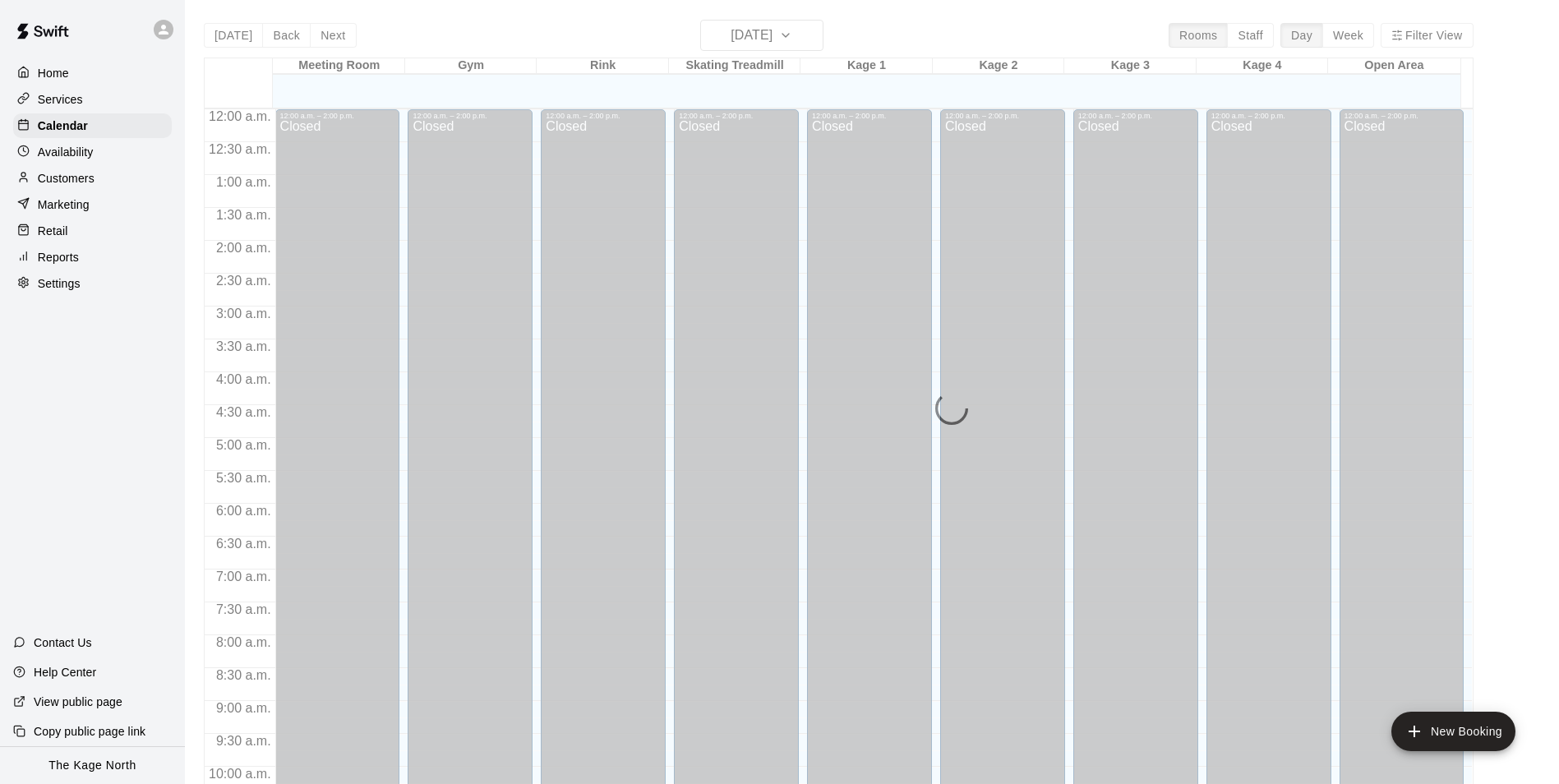
scroll to position [835, 0]
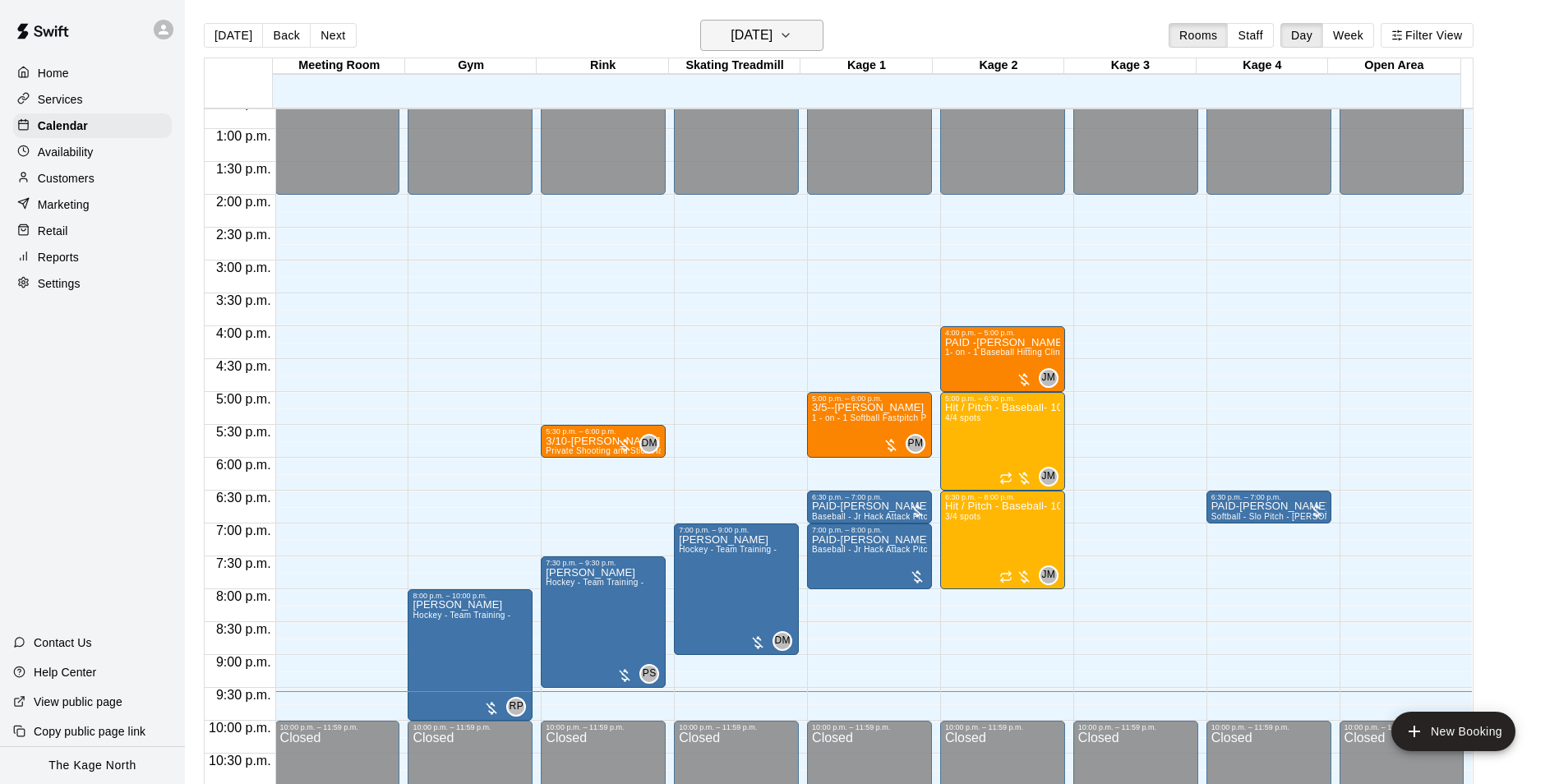
click at [798, 47] on button "[DATE]" at bounding box center [761, 35] width 124 height 32
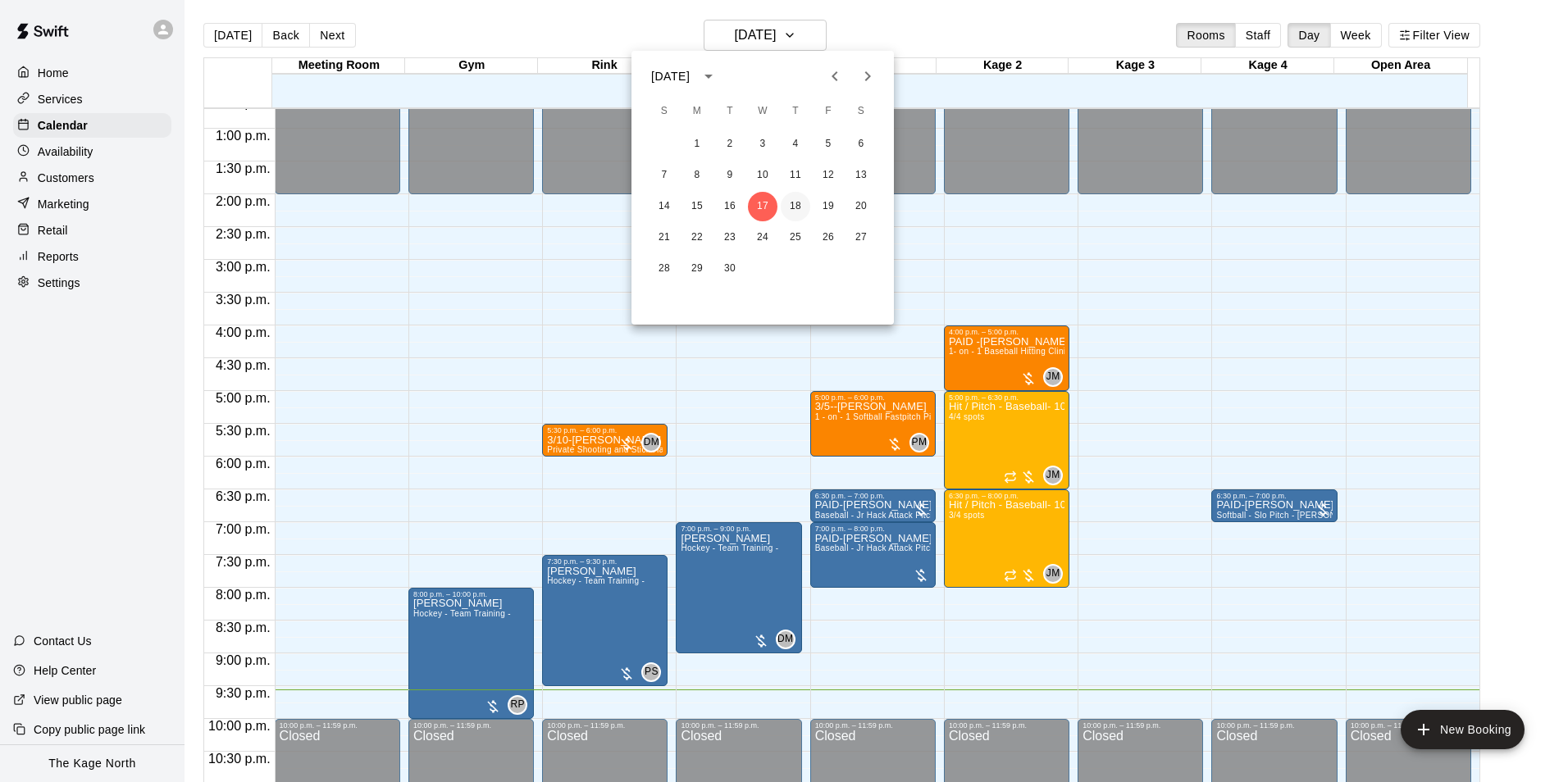
click at [789, 203] on button "18" at bounding box center [795, 206] width 30 height 30
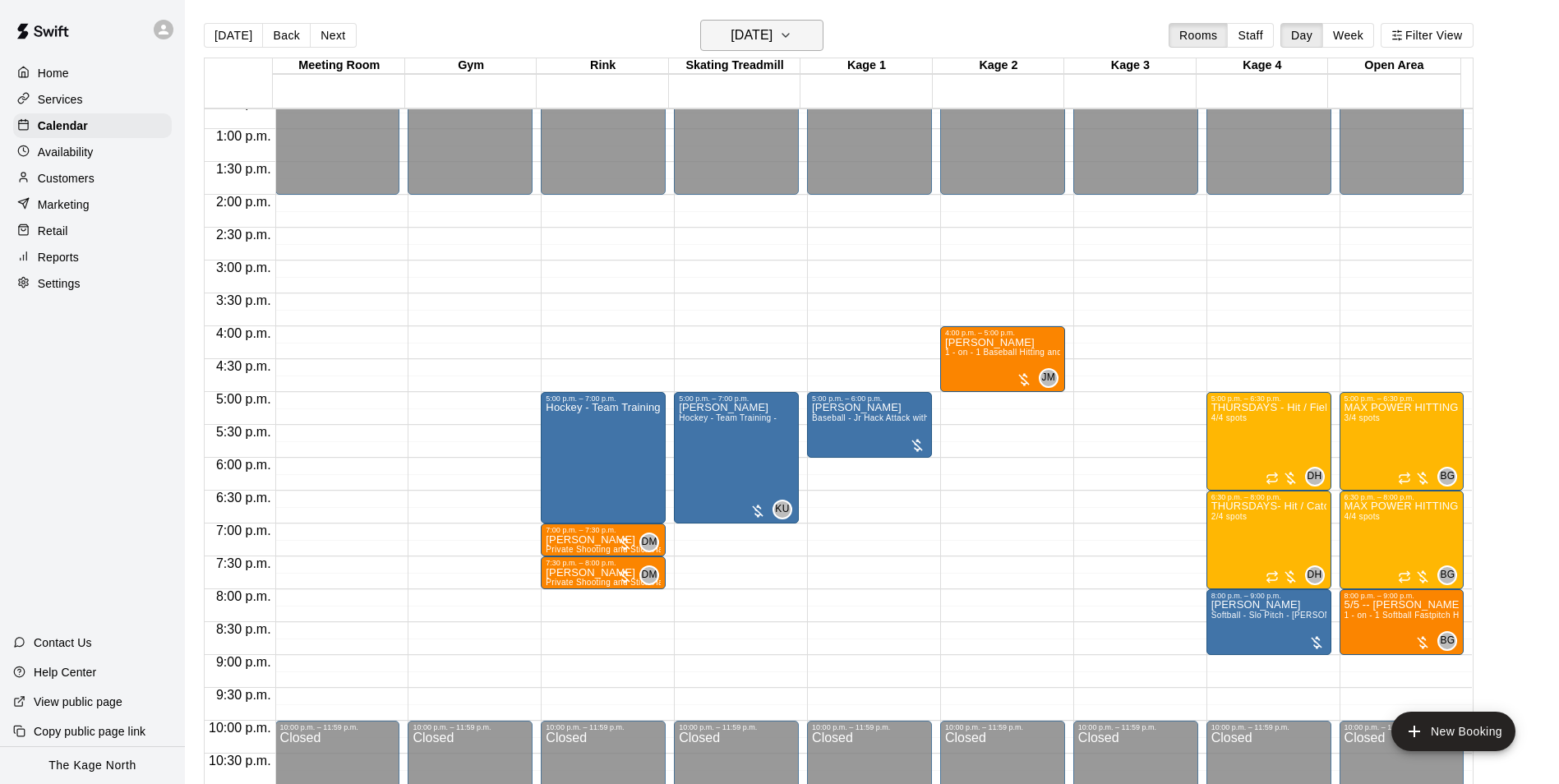
click at [769, 28] on h6 "[DATE]" at bounding box center [752, 35] width 42 height 23
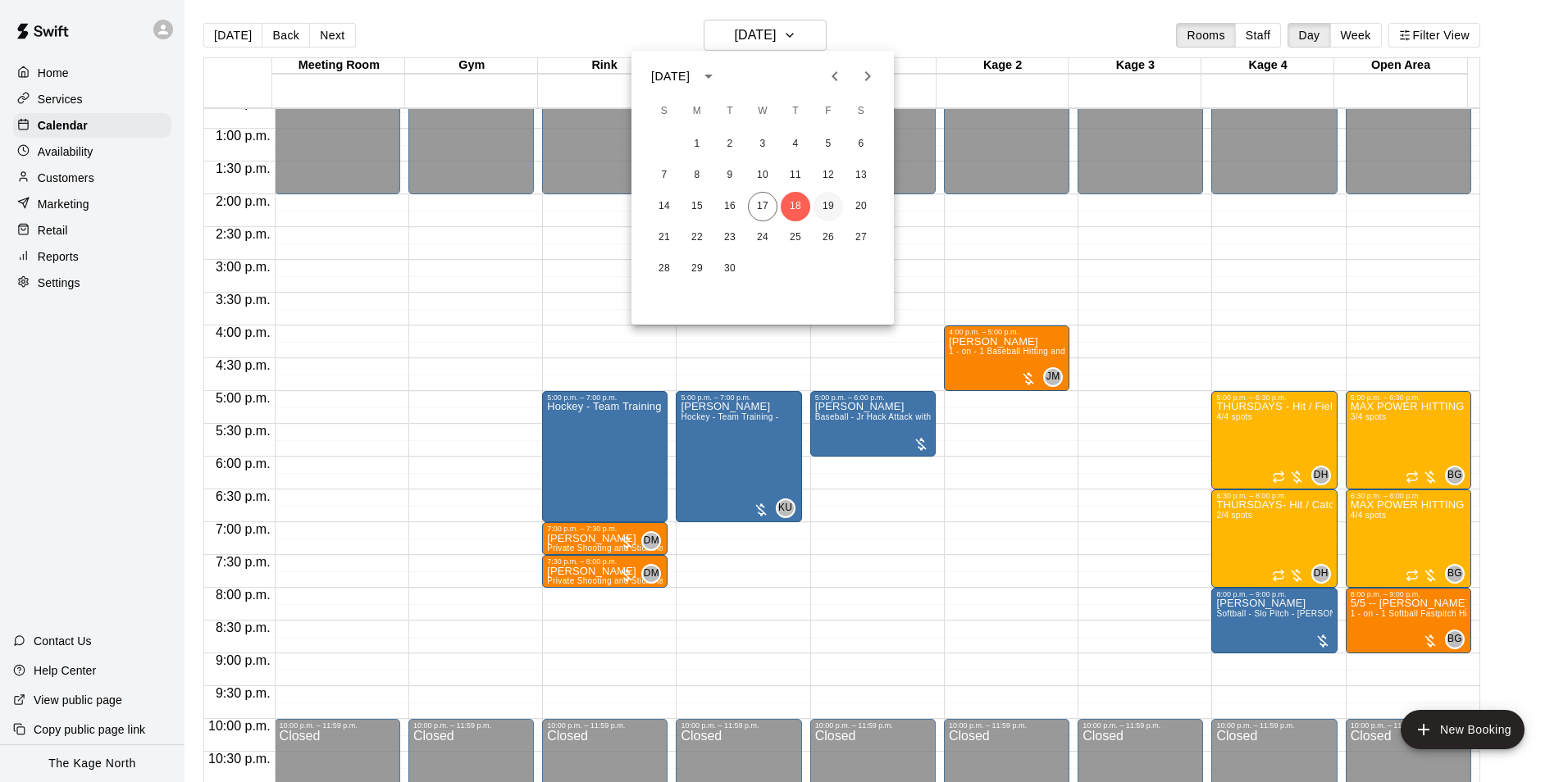
click at [820, 202] on button "19" at bounding box center [828, 206] width 30 height 30
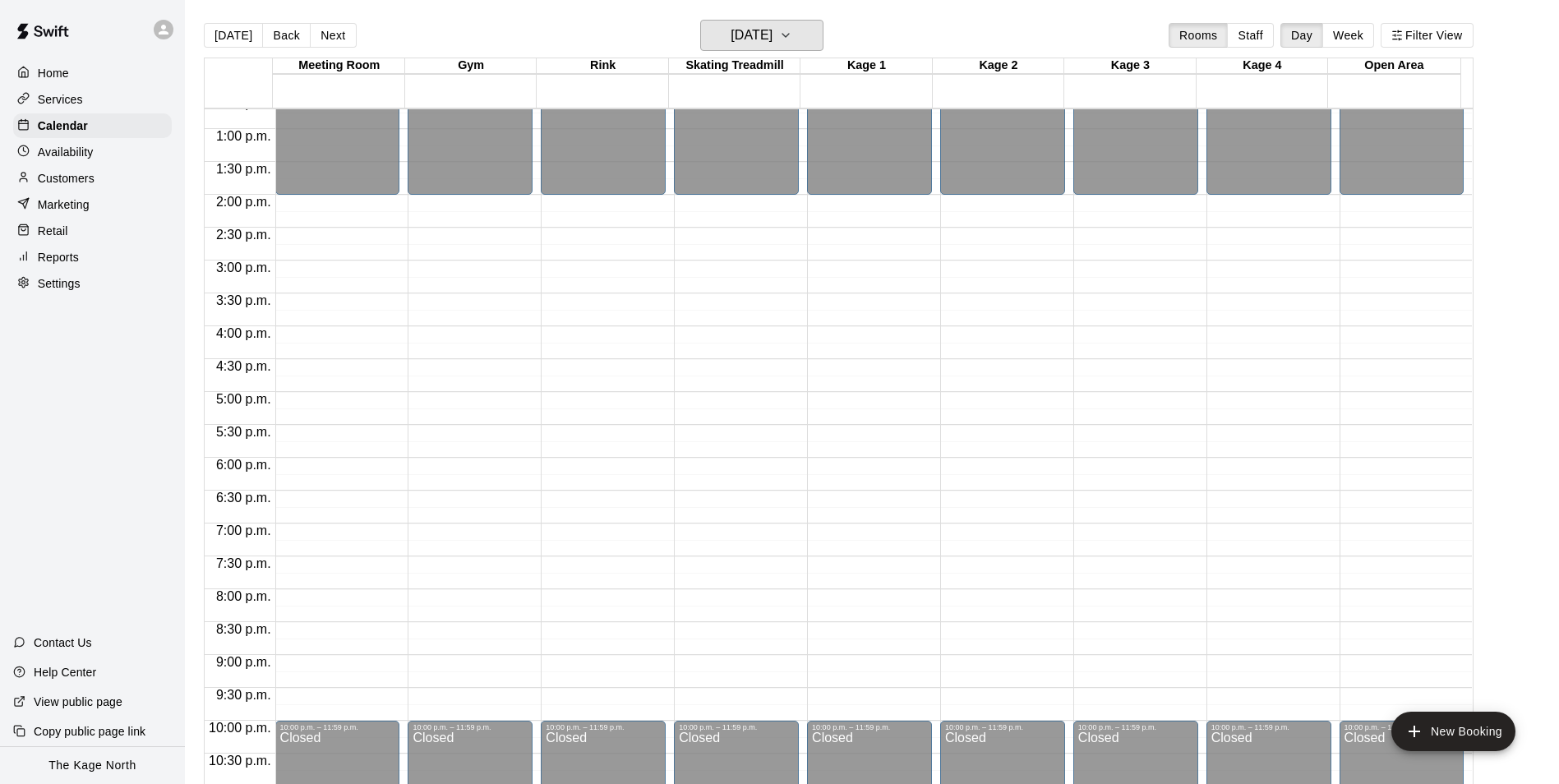
click at [764, 36] on h6 "[DATE]" at bounding box center [752, 35] width 42 height 23
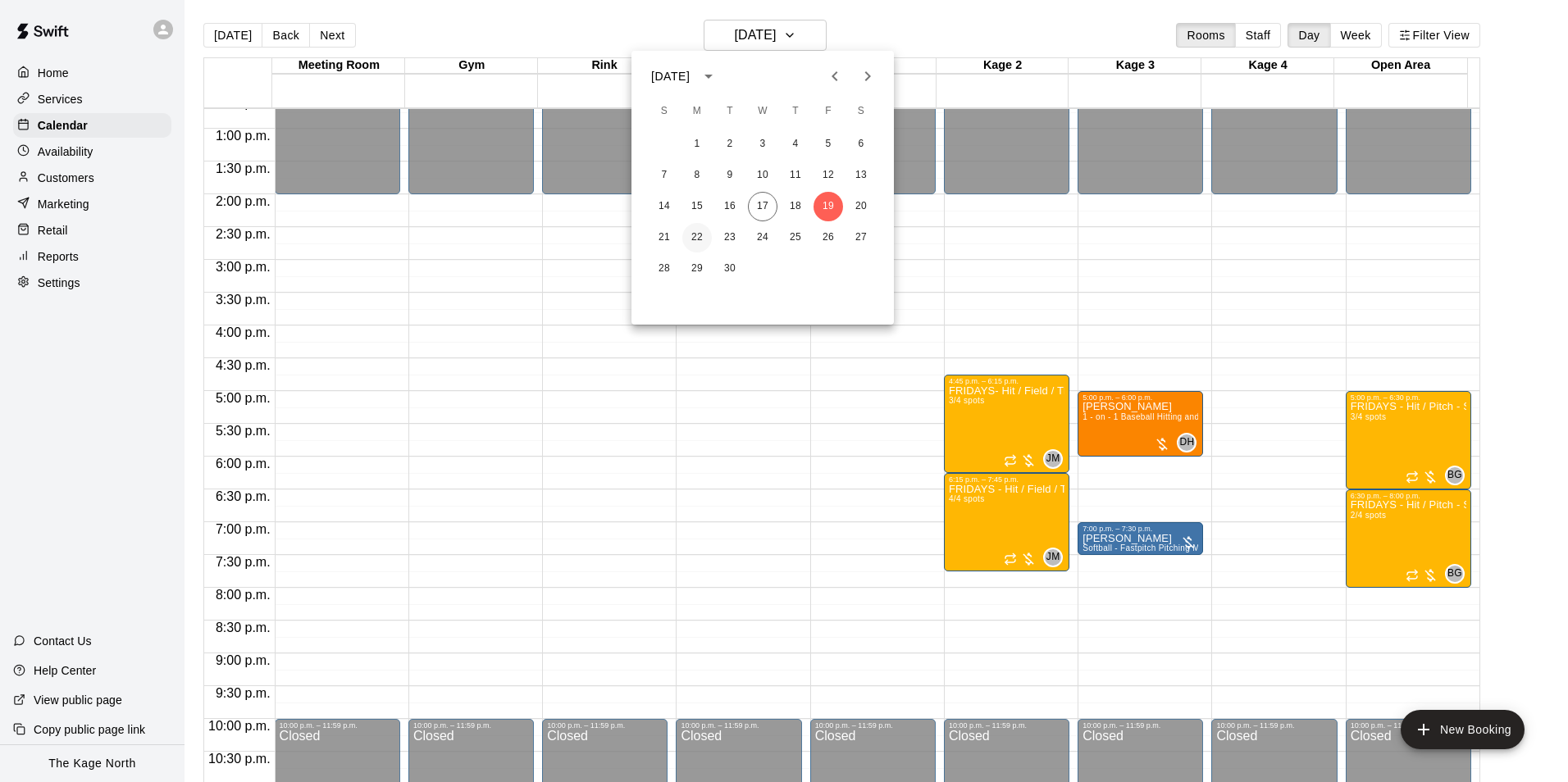
click at [686, 237] on button "22" at bounding box center [697, 238] width 30 height 30
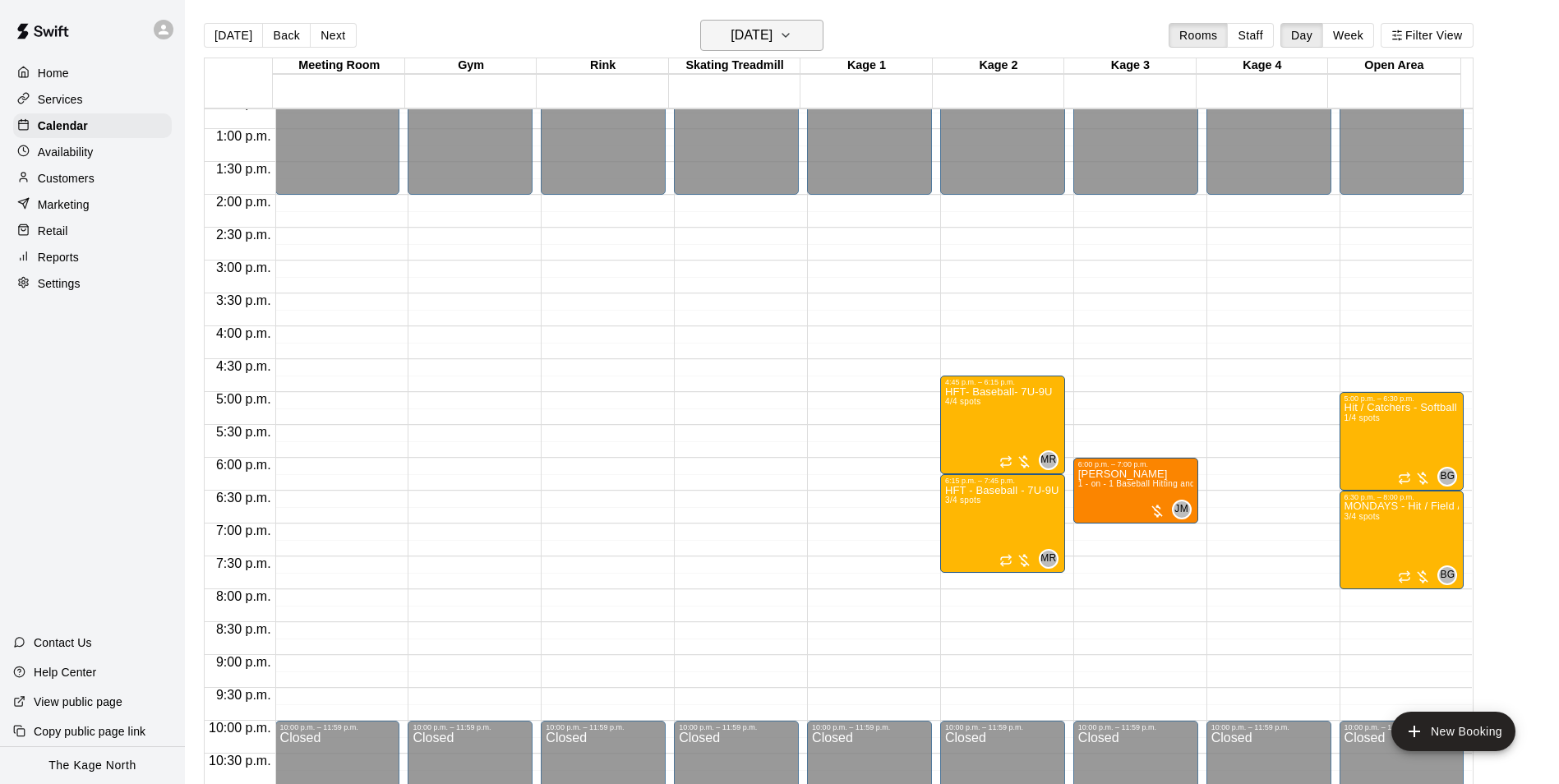
click at [784, 23] on button "[DATE]" at bounding box center [761, 35] width 124 height 32
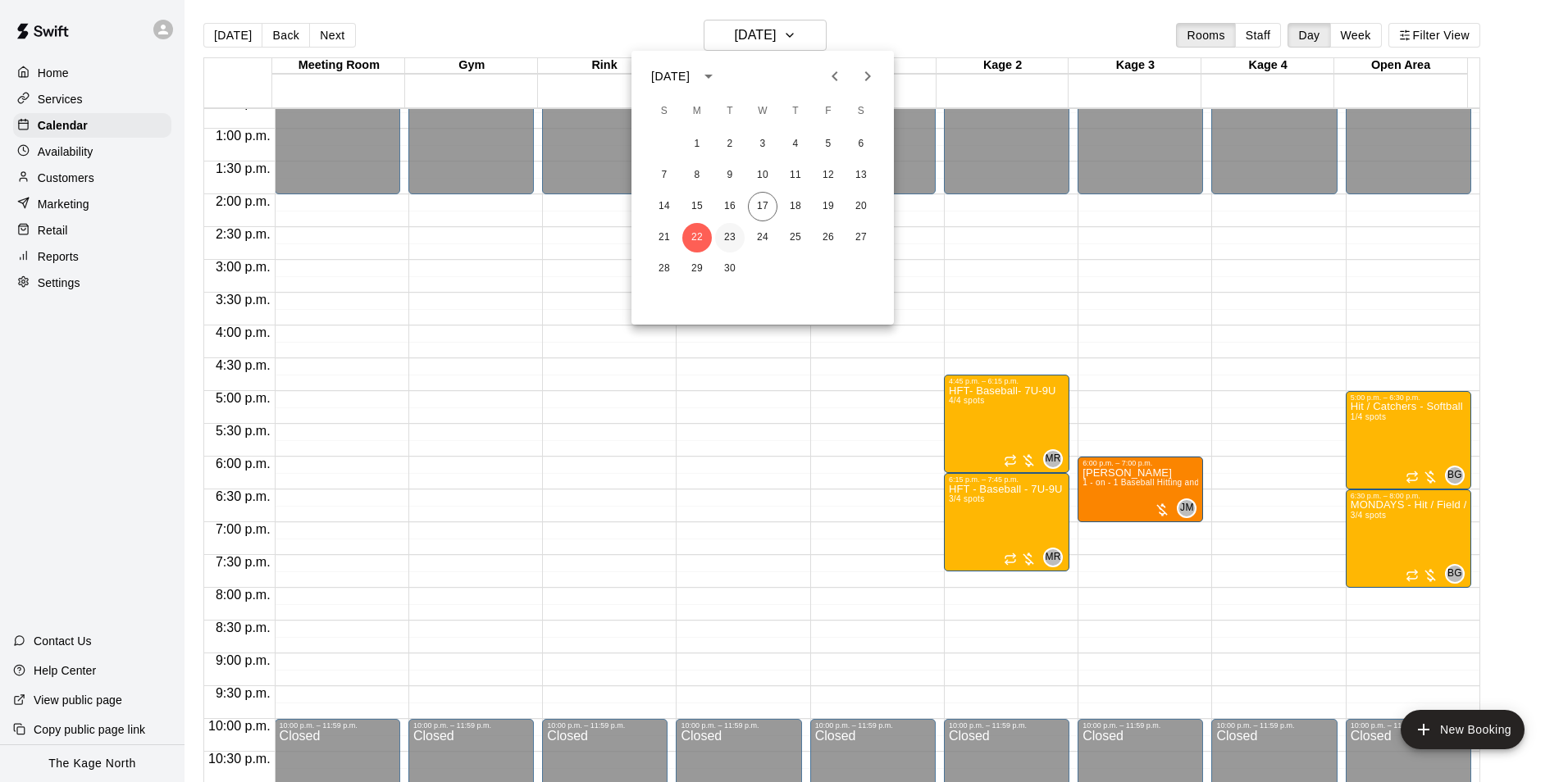
click at [723, 235] on button "23" at bounding box center [729, 238] width 30 height 30
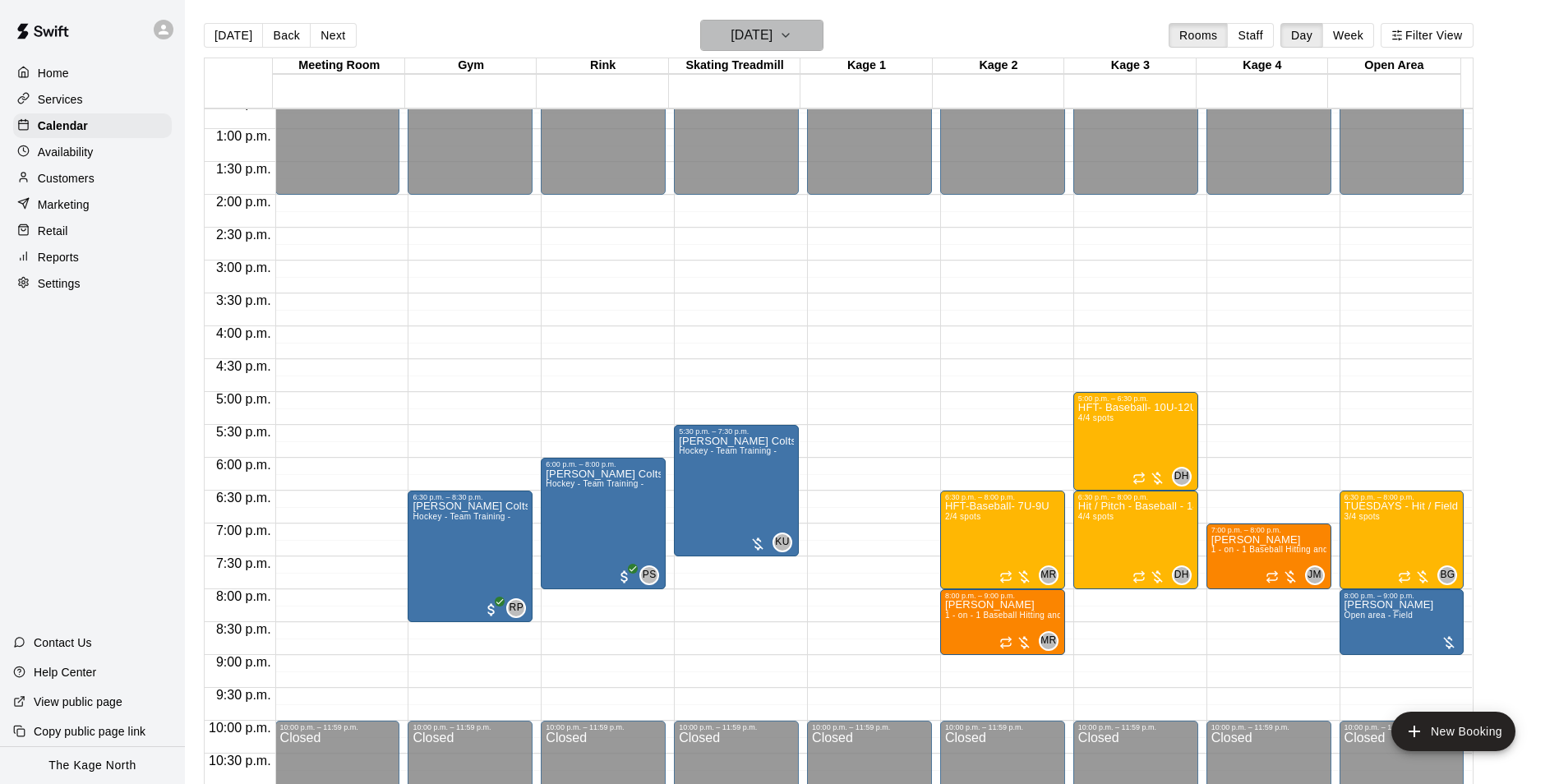
click at [772, 31] on h6 "[DATE]" at bounding box center [752, 35] width 42 height 23
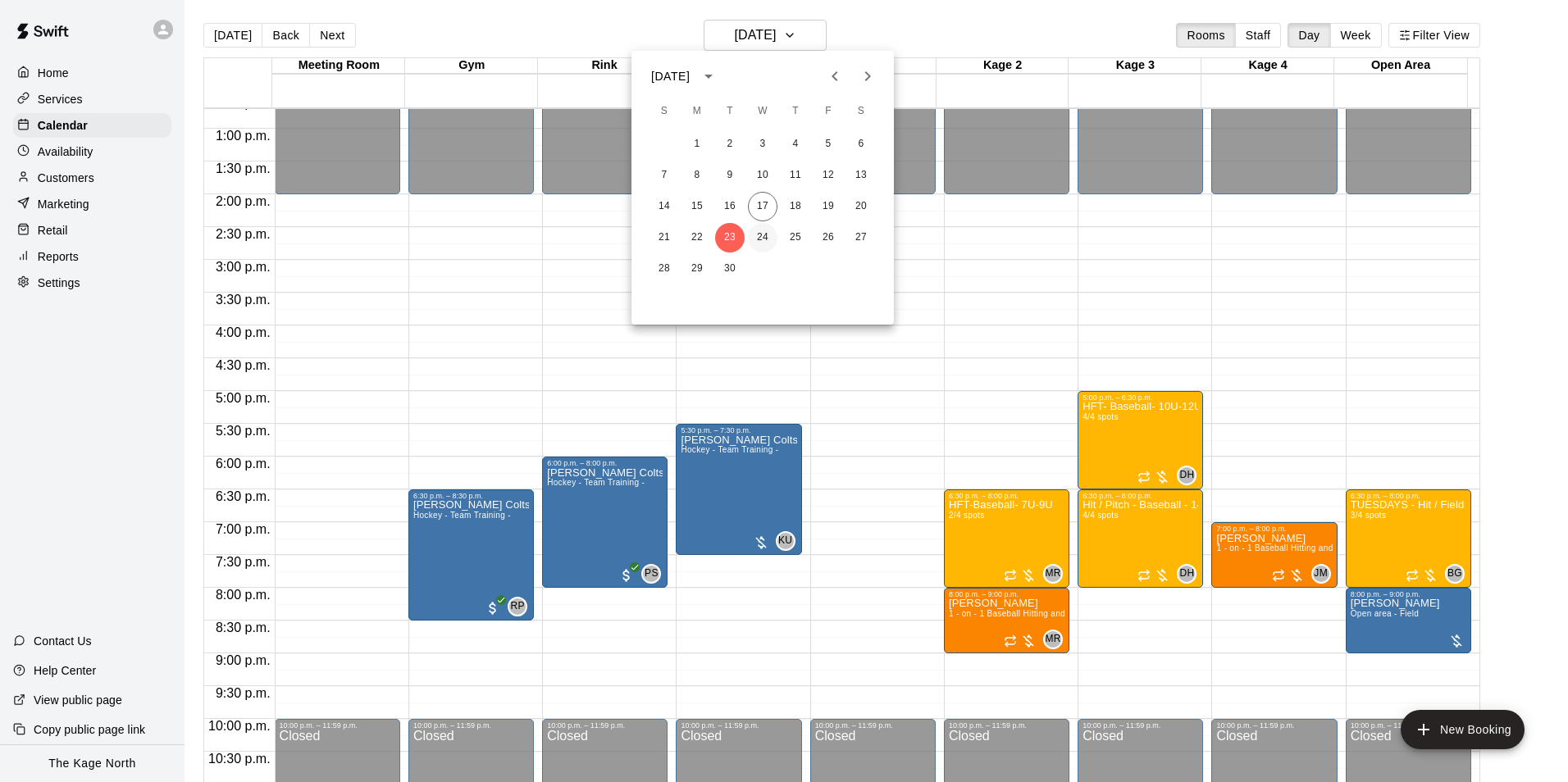
click at [764, 239] on button "24" at bounding box center [762, 238] width 30 height 30
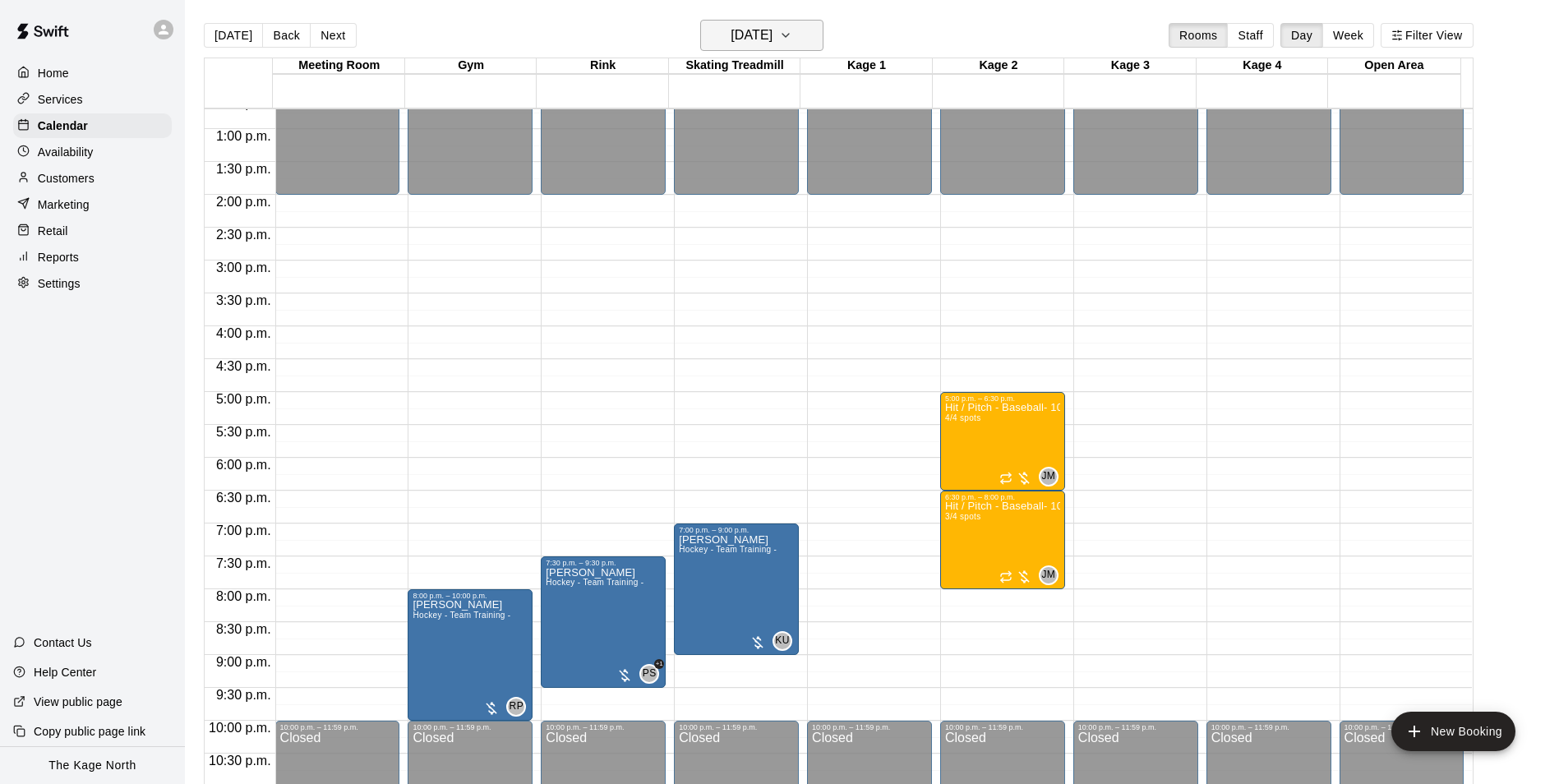
click at [758, 30] on h6 "[DATE]" at bounding box center [752, 35] width 42 height 23
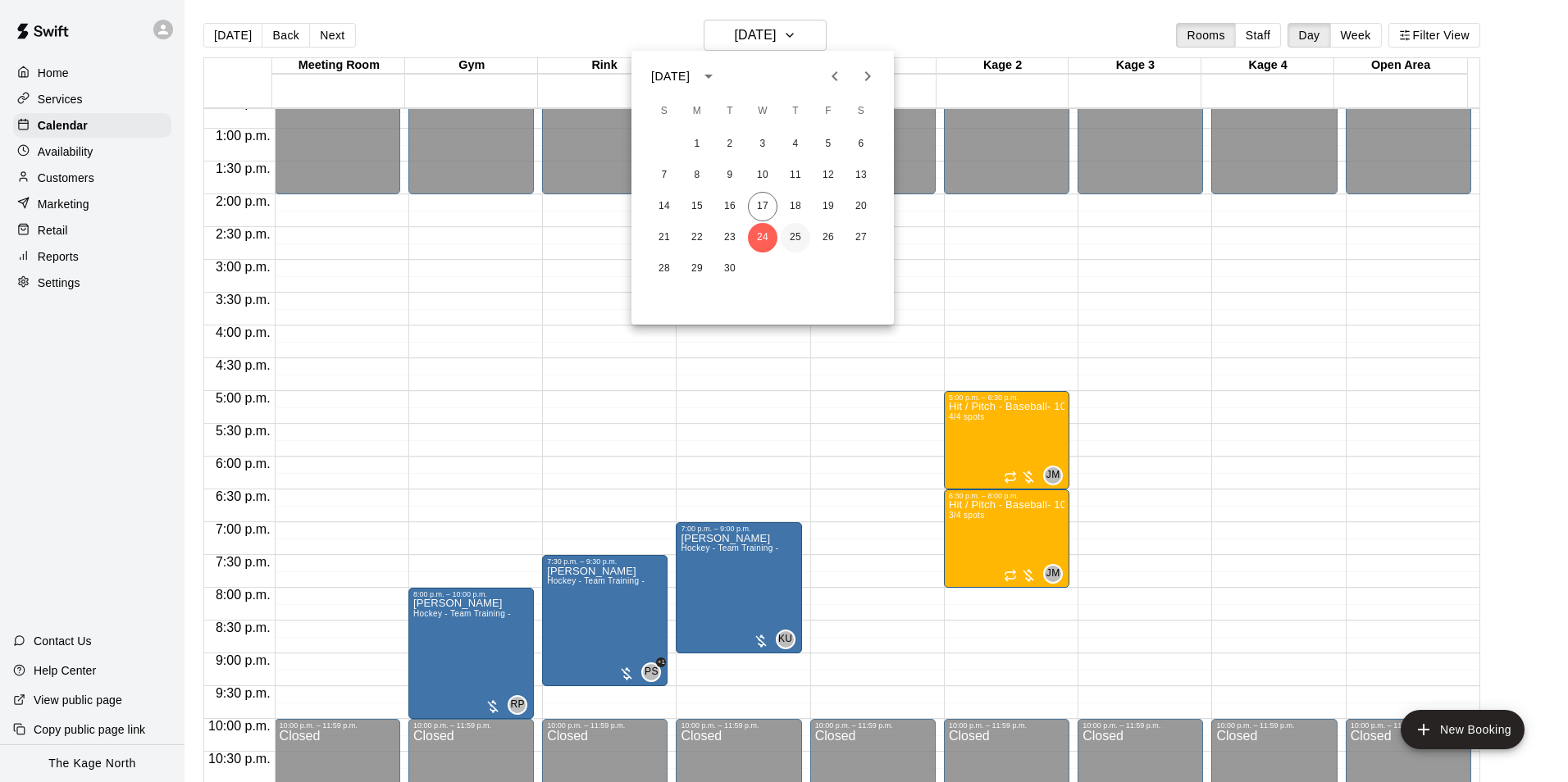
click at [807, 238] on button "25" at bounding box center [795, 238] width 30 height 30
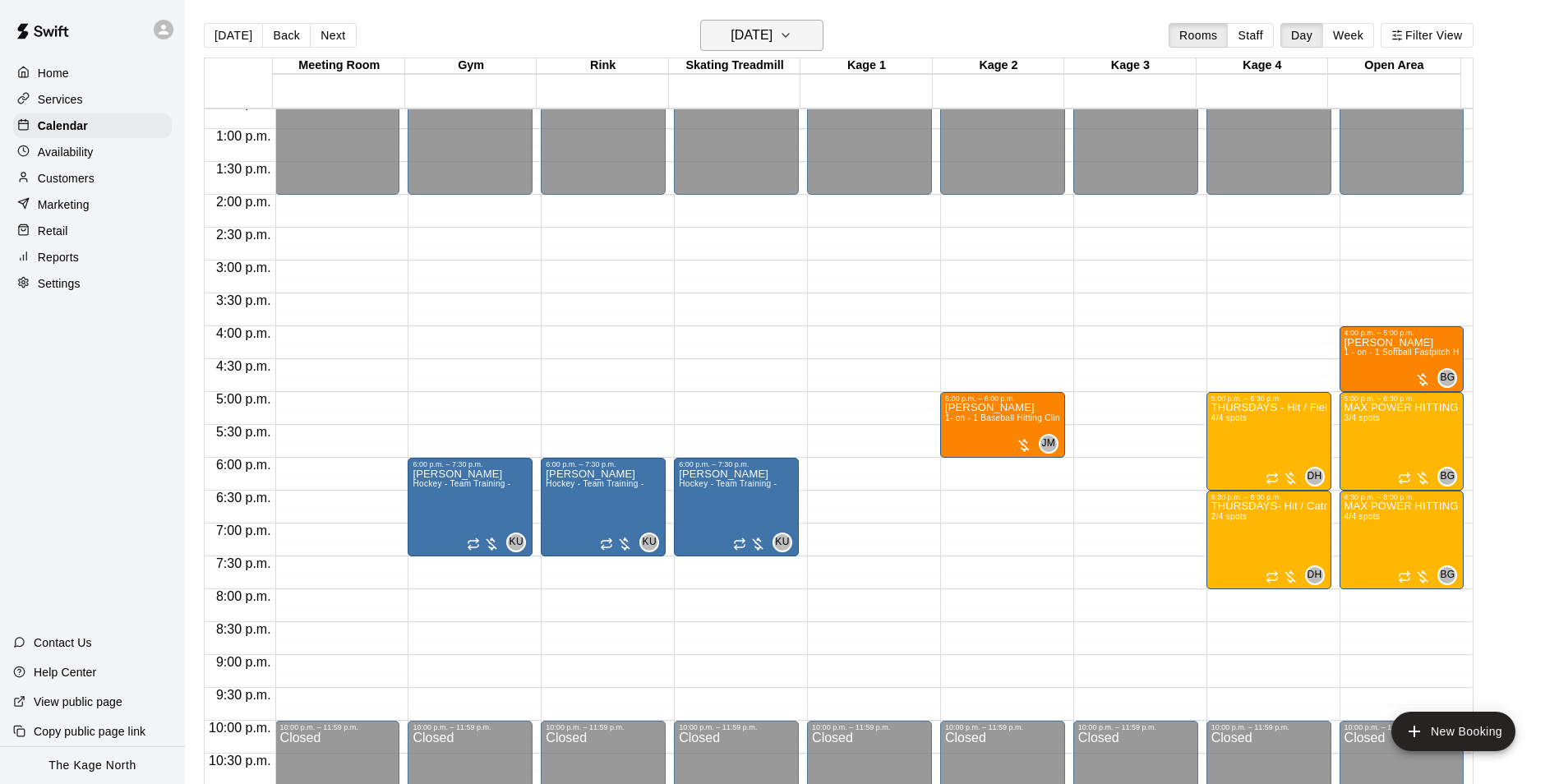
click at [772, 42] on h6 "[DATE]" at bounding box center [752, 35] width 42 height 23
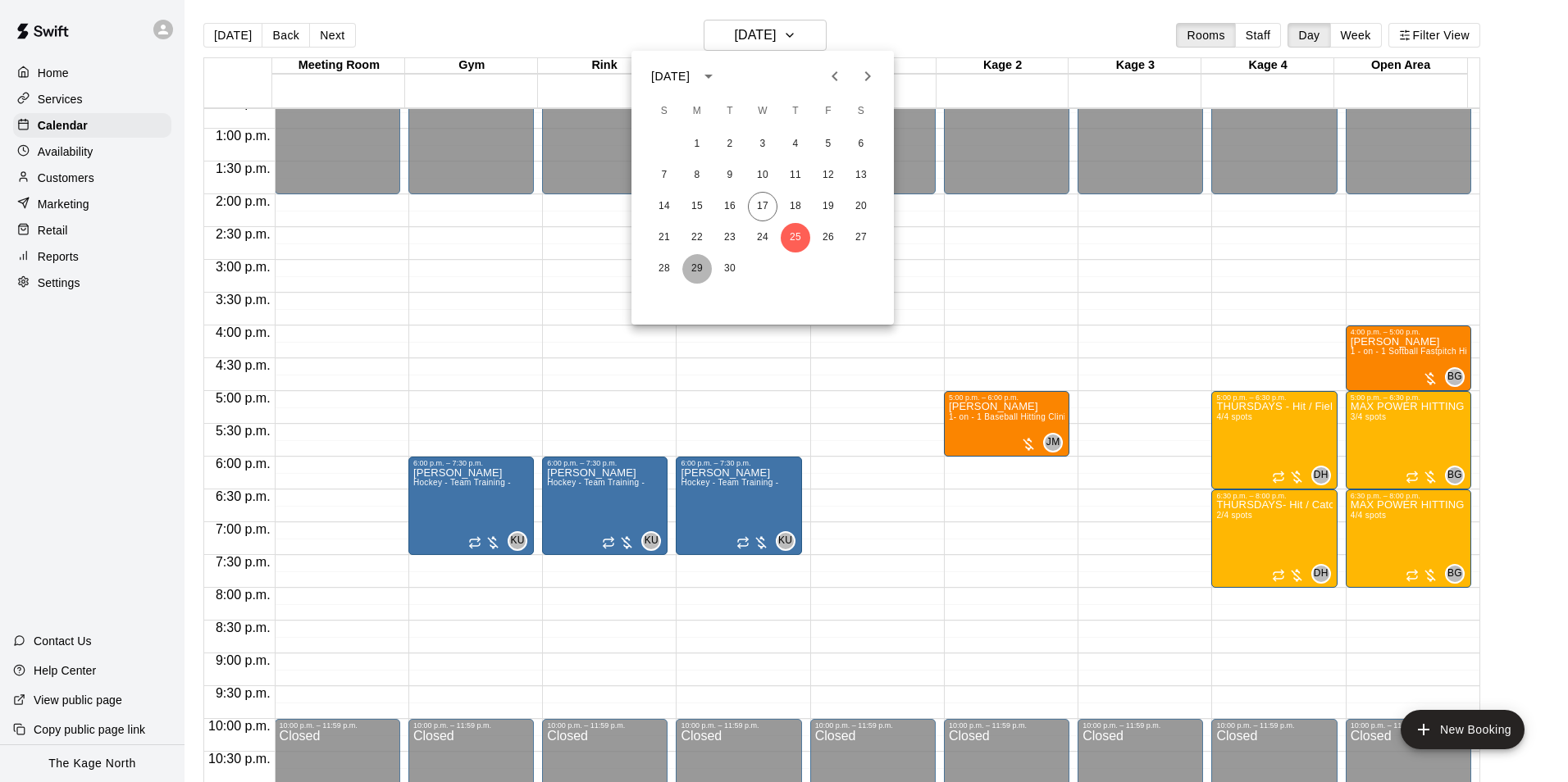
click at [695, 277] on button "29" at bounding box center [697, 268] width 30 height 30
